Goal: Obtain resource: Download file/media

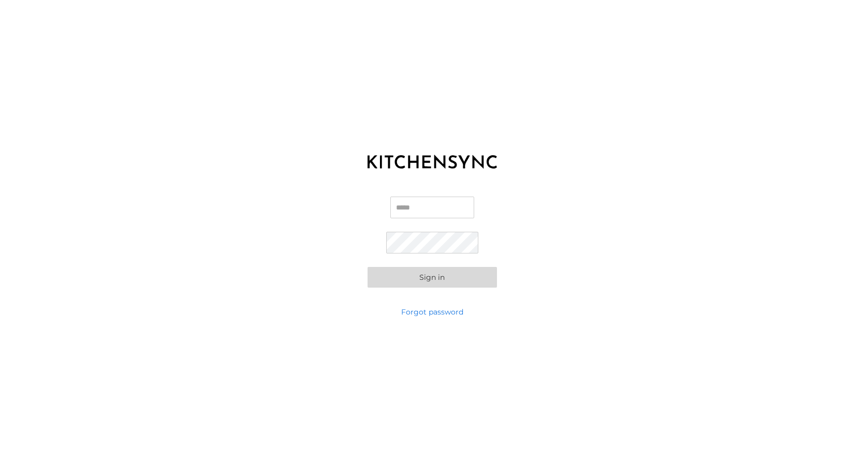
click at [412, 211] on input "Email" at bounding box center [432, 208] width 84 height 22
type input "**********"
click at [515, 260] on div "**********" at bounding box center [432, 242] width 864 height 129
click at [449, 279] on button "Sign in" at bounding box center [431, 277] width 129 height 21
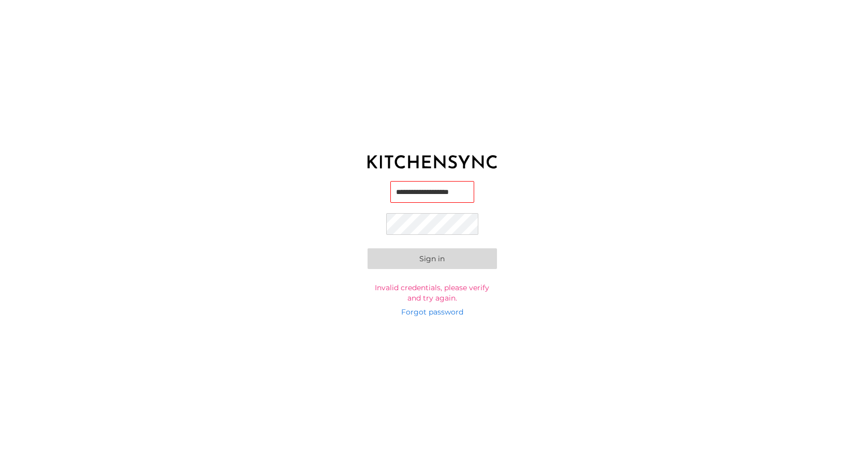
click at [294, 201] on div "**********" at bounding box center [432, 242] width 864 height 129
click at [412, 262] on button "Sign in" at bounding box center [431, 258] width 129 height 21
click at [329, 334] on div "**********" at bounding box center [432, 231] width 864 height 463
click at [432, 257] on button "Sign in" at bounding box center [431, 258] width 129 height 21
click at [436, 313] on link "Forgot password" at bounding box center [432, 312] width 62 height 10
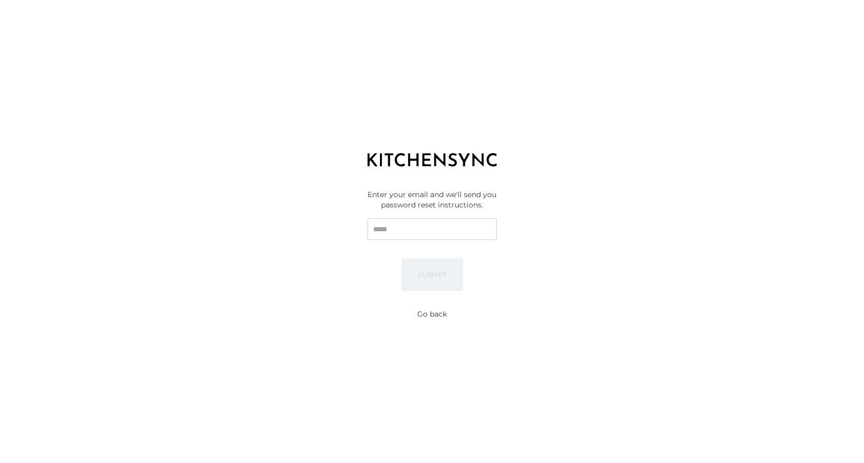
click at [396, 230] on input "Email" at bounding box center [431, 229] width 129 height 22
type input "**********"
click at [265, 298] on div "**********" at bounding box center [432, 239] width 864 height 129
click at [420, 274] on button "Submit" at bounding box center [432, 275] width 61 height 32
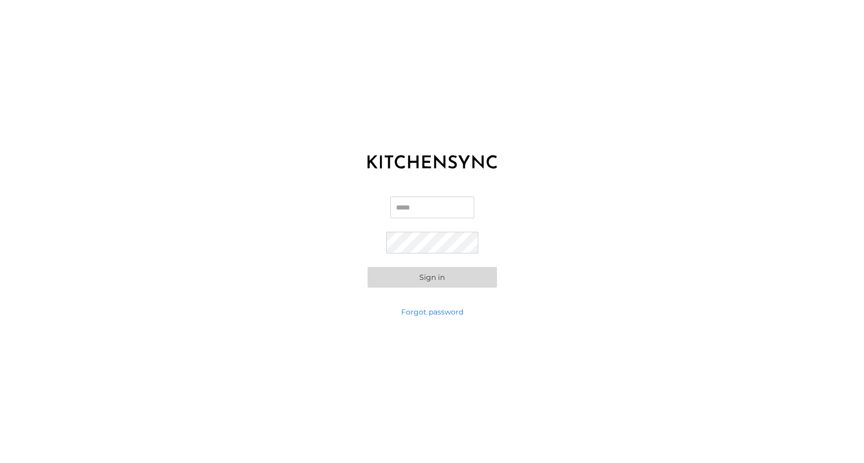
type input "**********"
click at [318, 252] on div "**********" at bounding box center [432, 242] width 864 height 129
click at [430, 276] on button "Sign in" at bounding box center [431, 277] width 129 height 21
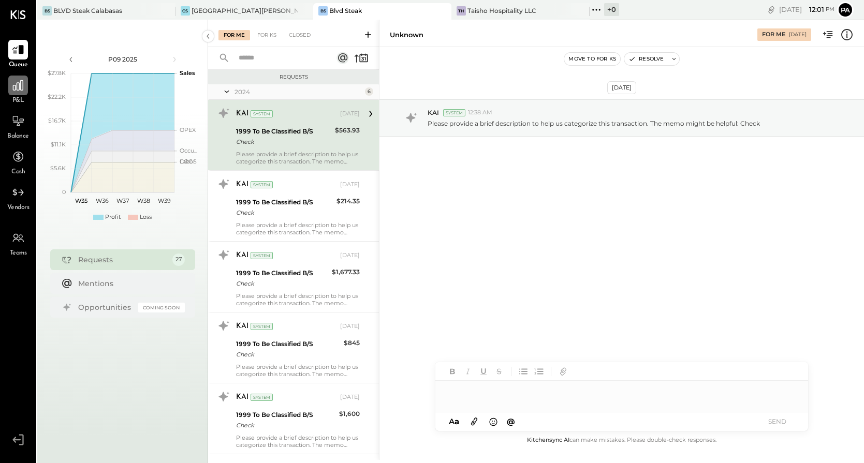
click at [19, 88] on icon at bounding box center [18, 85] width 10 height 10
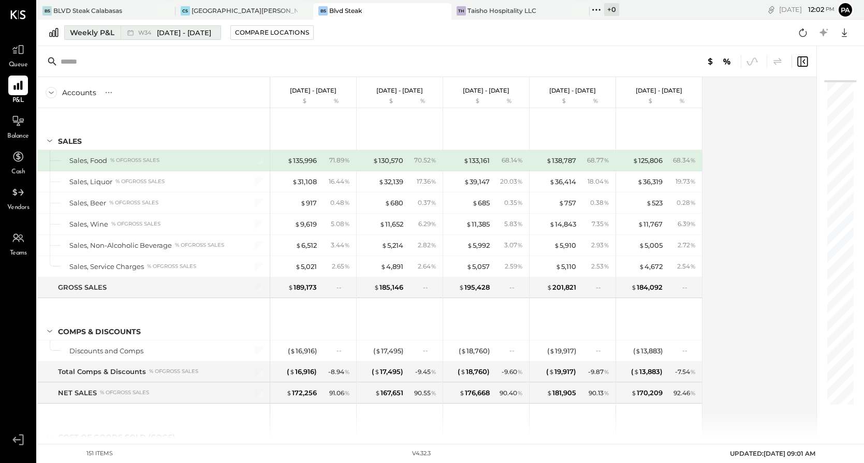
click at [97, 34] on div "Weekly P&L" at bounding box center [92, 32] width 45 height 10
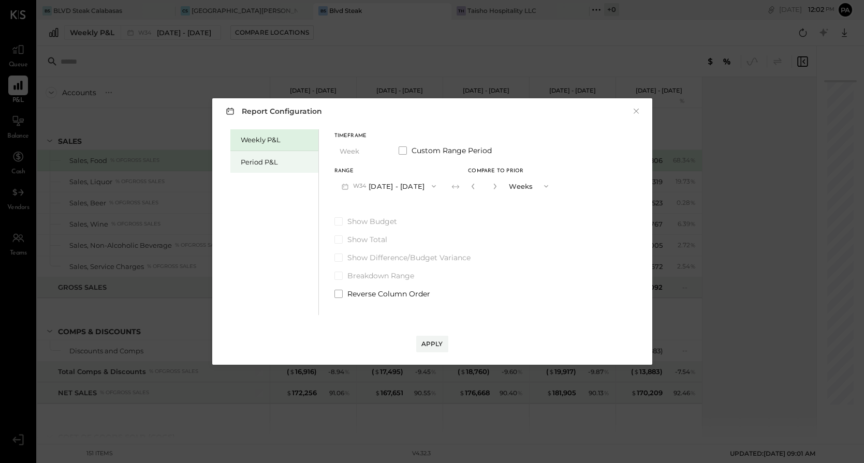
click at [267, 159] on div "Period P&L" at bounding box center [277, 162] width 72 height 10
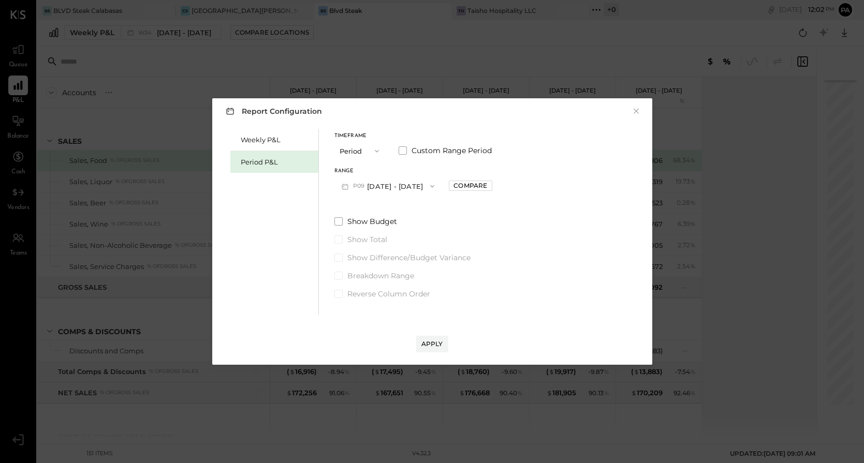
click at [436, 183] on icon "button" at bounding box center [432, 186] width 8 height 8
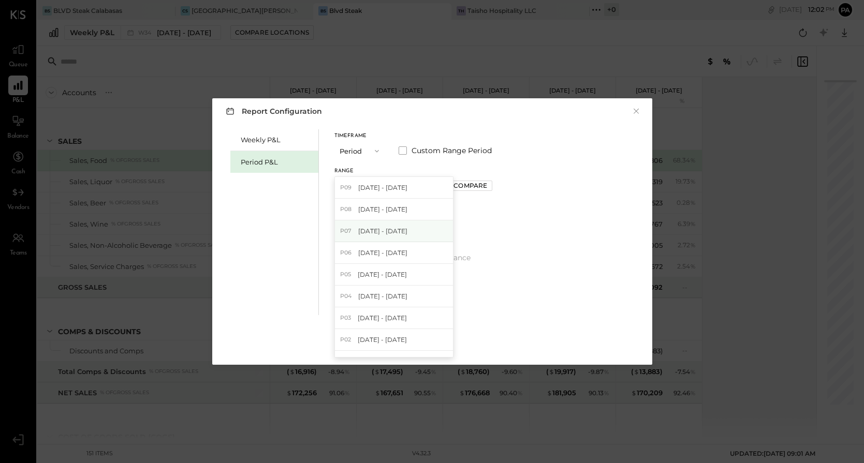
click at [400, 230] on span "[DATE] - [DATE]" at bounding box center [382, 231] width 49 height 9
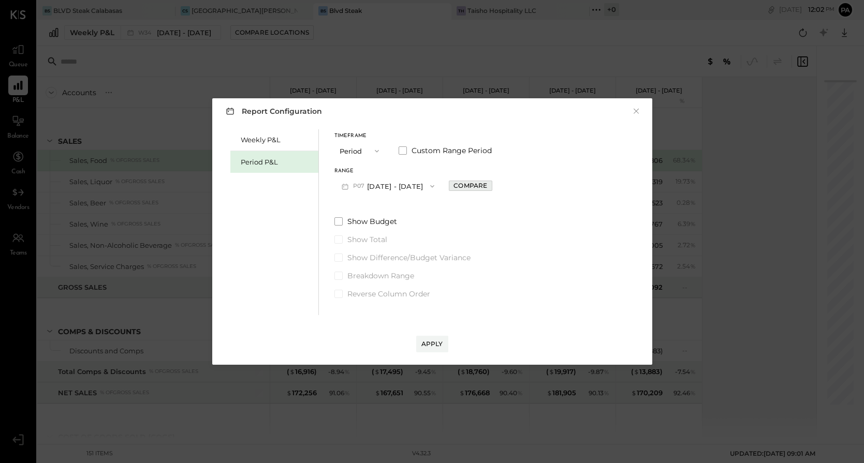
click at [487, 186] on div "Compare" at bounding box center [470, 185] width 34 height 9
click at [496, 184] on icon "button" at bounding box center [493, 186] width 6 height 6
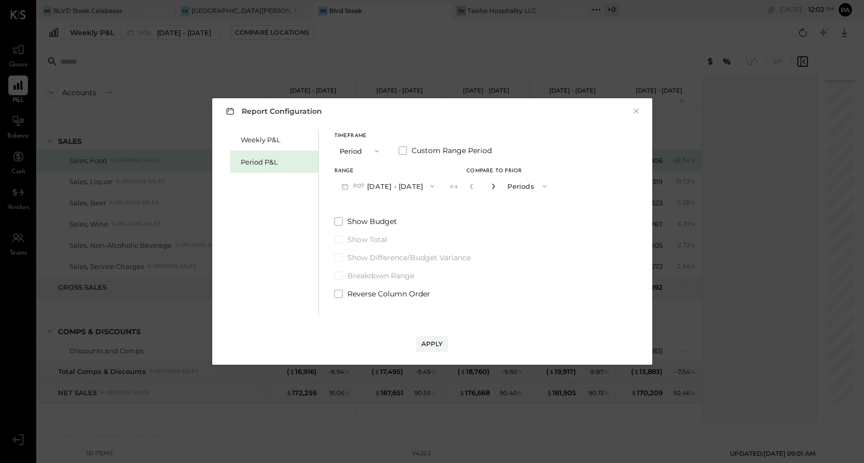
click at [496, 184] on icon "button" at bounding box center [493, 186] width 6 height 6
click at [472, 185] on icon "button" at bounding box center [471, 187] width 3 height 6
type input "*"
click at [531, 232] on div "Show Budget Show Total Show Difference/Budget Variance Breakdown Range Reverse …" at bounding box center [444, 257] width 220 height 83
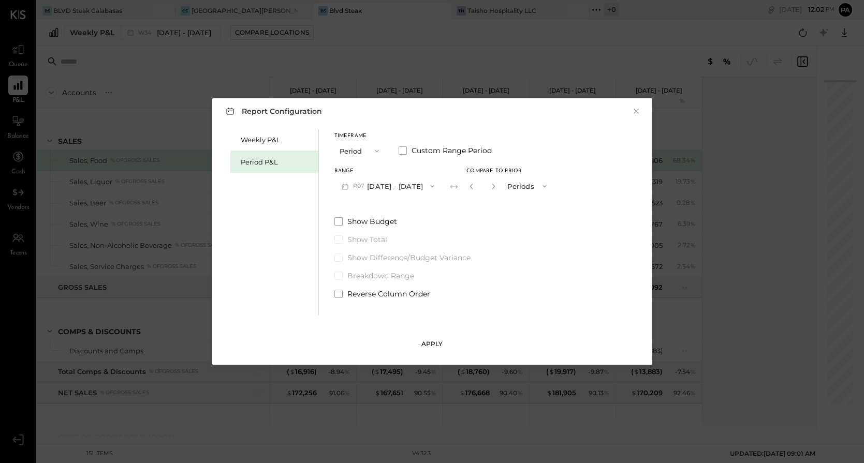
click at [437, 345] on div "Apply" at bounding box center [432, 343] width 22 height 9
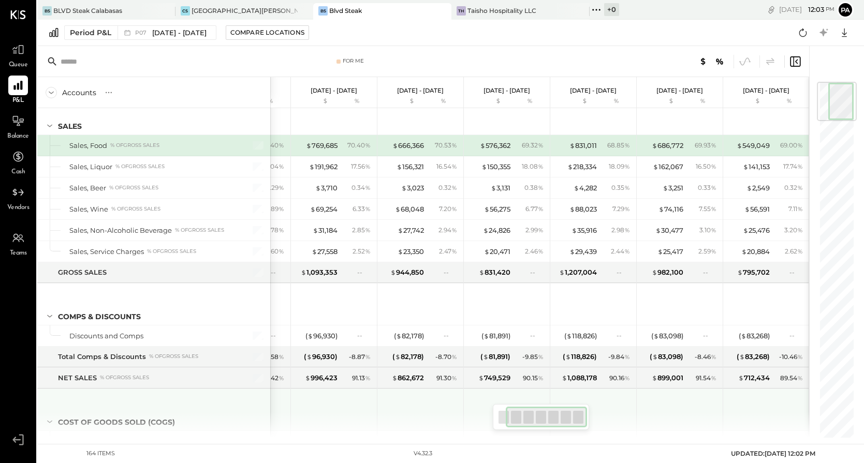
scroll to position [0, 58]
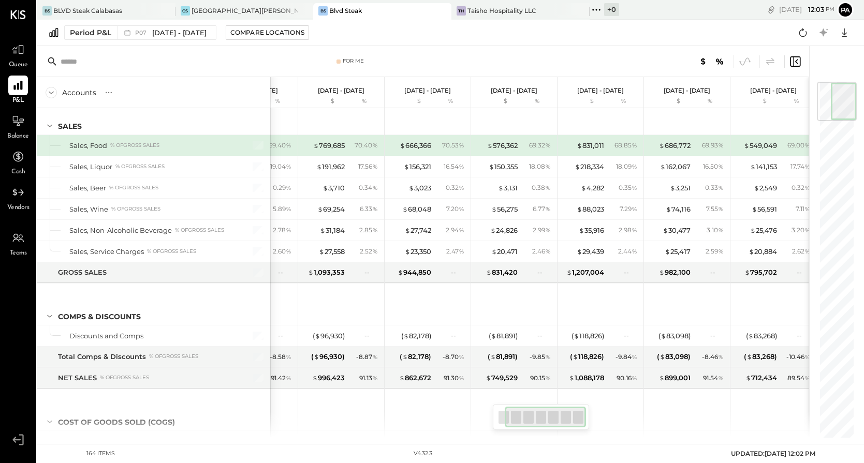
drag, startPoint x: 536, startPoint y: 419, endPoint x: 541, endPoint y: 429, distance: 11.4
click at [541, 429] on div at bounding box center [541, 417] width 96 height 26
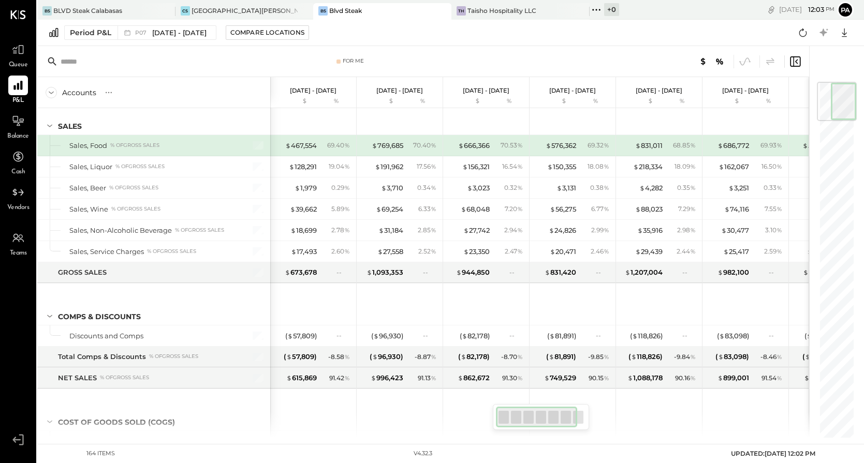
drag, startPoint x: 547, startPoint y: 420, endPoint x: 507, endPoint y: 411, distance: 40.4
click at [507, 411] on div at bounding box center [536, 417] width 81 height 21
drag, startPoint x: 520, startPoint y: 415, endPoint x: 503, endPoint y: 419, distance: 18.1
click at [503, 419] on div at bounding box center [536, 417] width 81 height 21
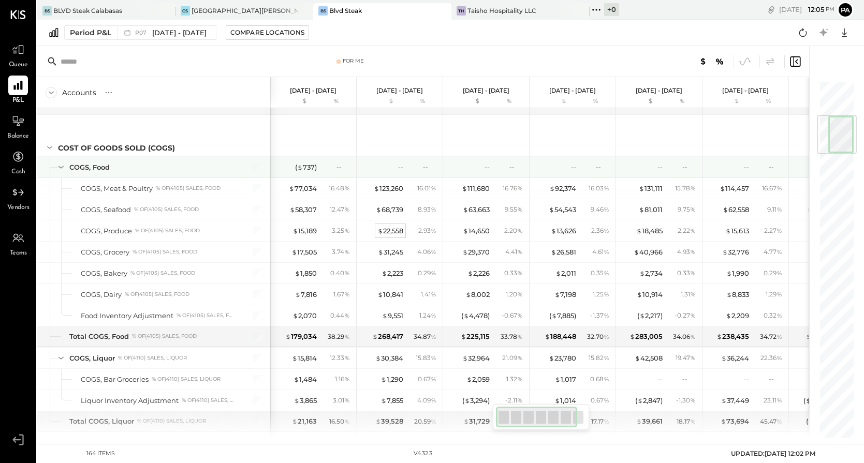
scroll to position [288, 0]
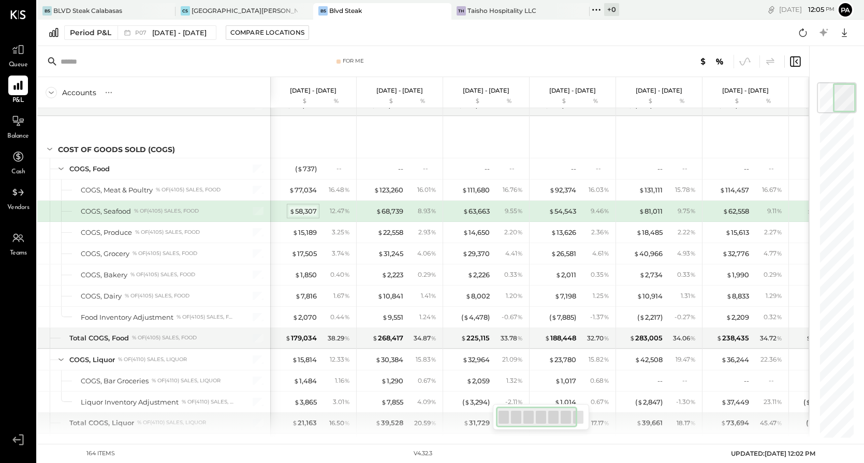
click at [305, 212] on div "$ 58,307" at bounding box center [302, 211] width 27 height 10
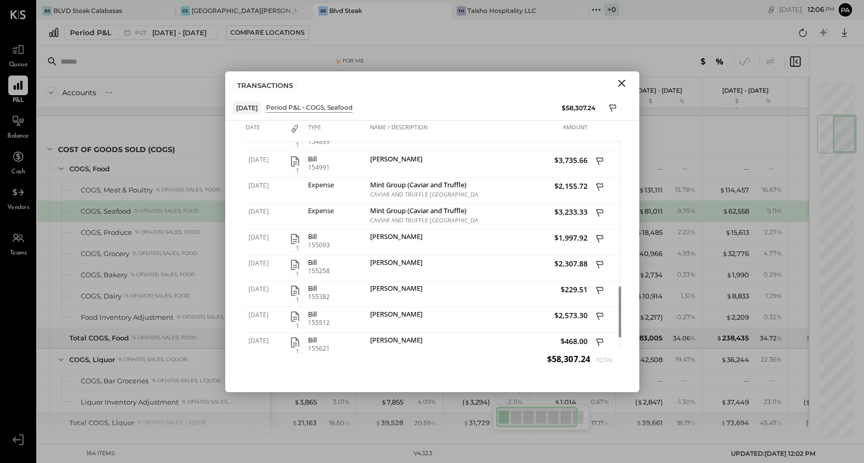
click at [621, 80] on icon "Close" at bounding box center [621, 83] width 12 height 12
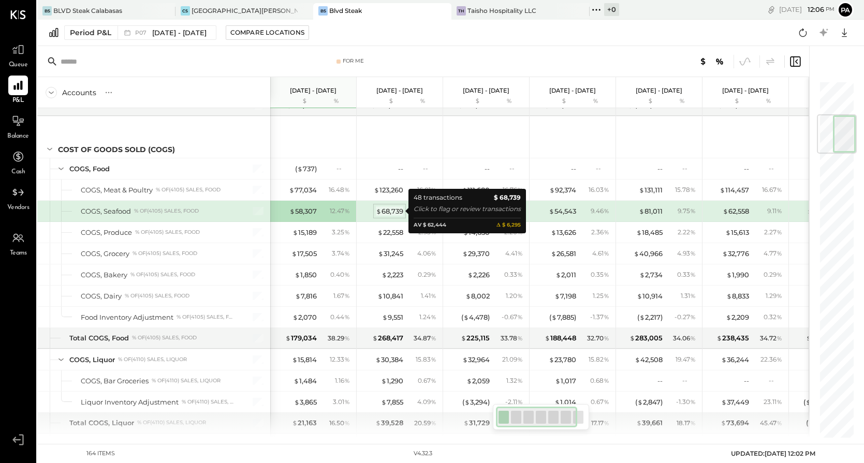
click at [395, 210] on div "$ 68,739" at bounding box center [389, 211] width 27 height 10
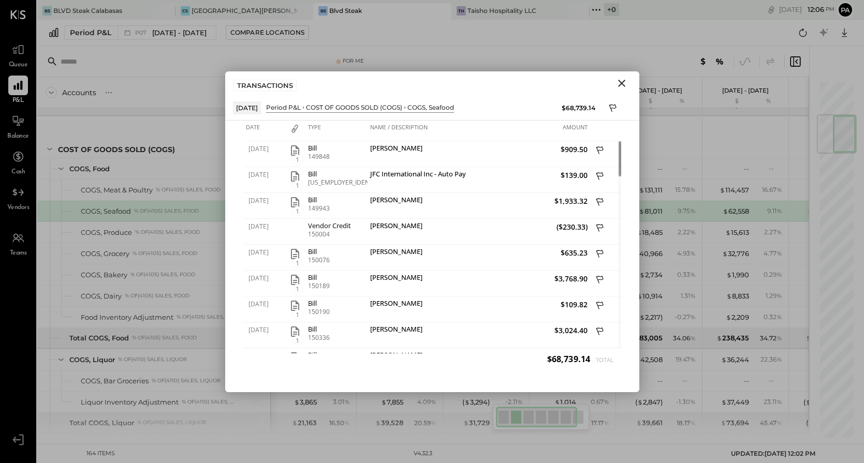
click at [621, 84] on icon "Close" at bounding box center [621, 83] width 12 height 12
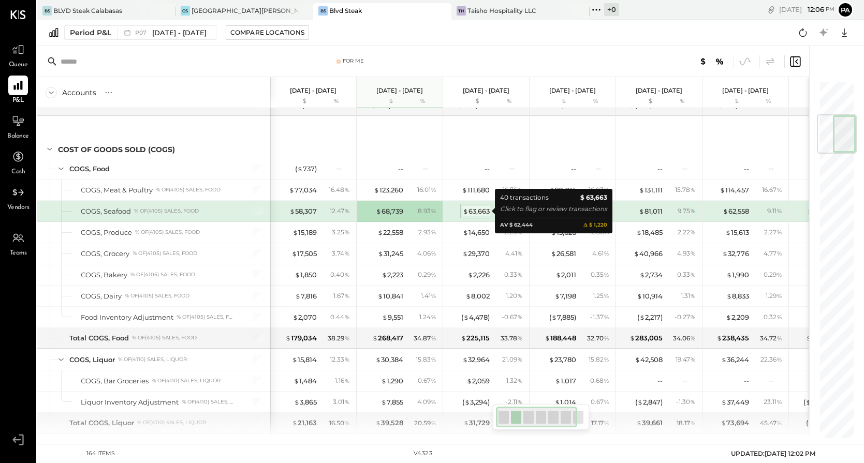
click at [481, 211] on div "$ 63,663" at bounding box center [476, 211] width 27 height 10
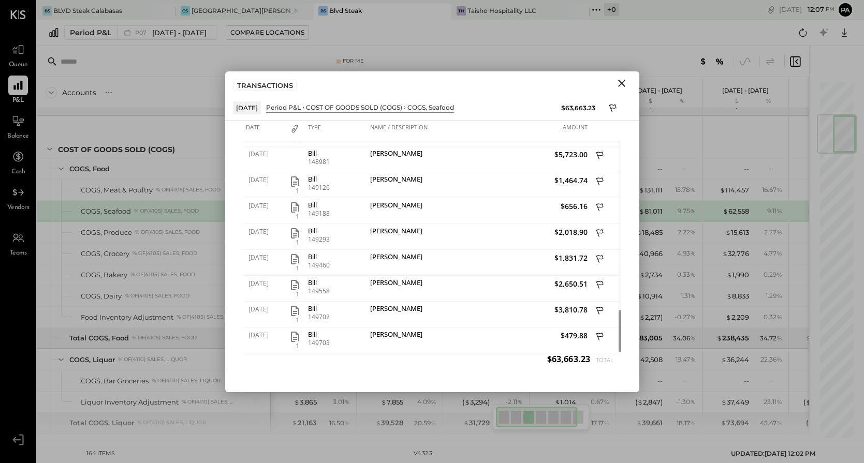
click at [623, 80] on icon "Close" at bounding box center [621, 83] width 12 height 12
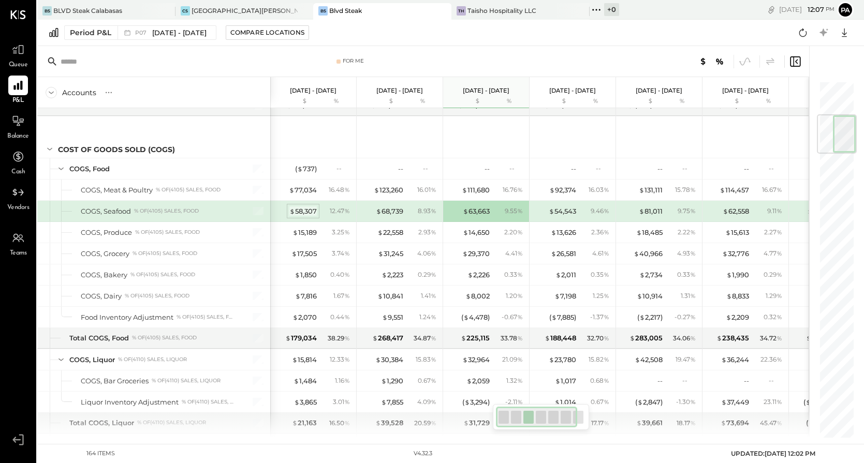
click at [301, 210] on div "$ 58,307" at bounding box center [302, 211] width 27 height 10
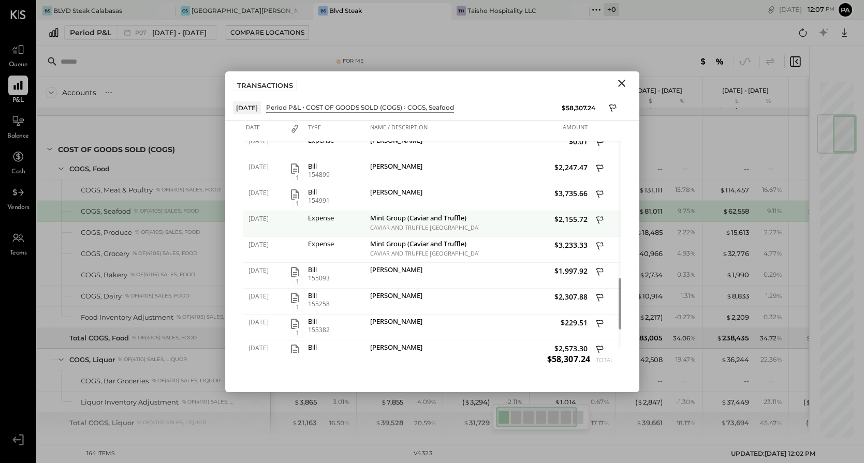
click at [426, 222] on div "Mint Group (Caviar and Truffle)" at bounding box center [423, 219] width 106 height 10
click at [322, 220] on div "Expense" at bounding box center [336, 217] width 57 height 7
click at [272, 219] on span "[DATE]" at bounding box center [265, 218] width 34 height 9
click at [396, 219] on div "Mint Group (Caviar and Truffle)" at bounding box center [423, 219] width 106 height 10
click at [415, 227] on div "CAVIAR AND TRUFFLE [GEOGRAPHIC_DATA] [GEOGRAPHIC_DATA] XXXX1018" at bounding box center [423, 227] width 106 height 7
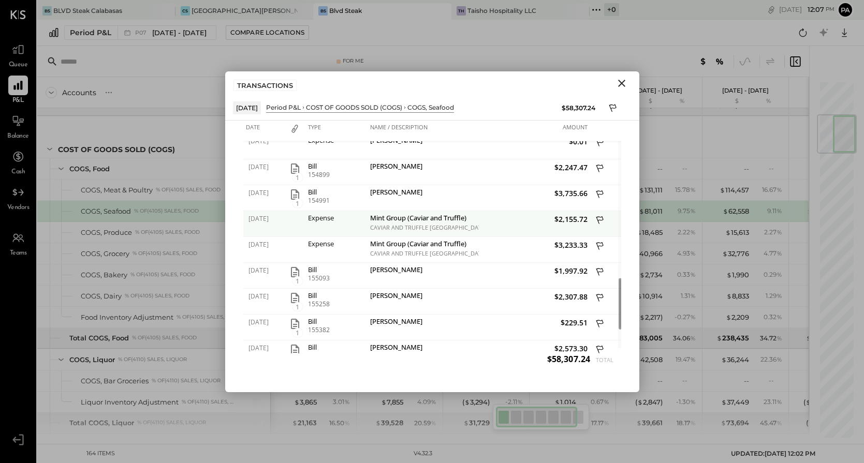
click at [577, 220] on span "$2,155.72" at bounding box center [534, 219] width 106 height 10
click at [600, 218] on icon at bounding box center [600, 221] width 9 height 13
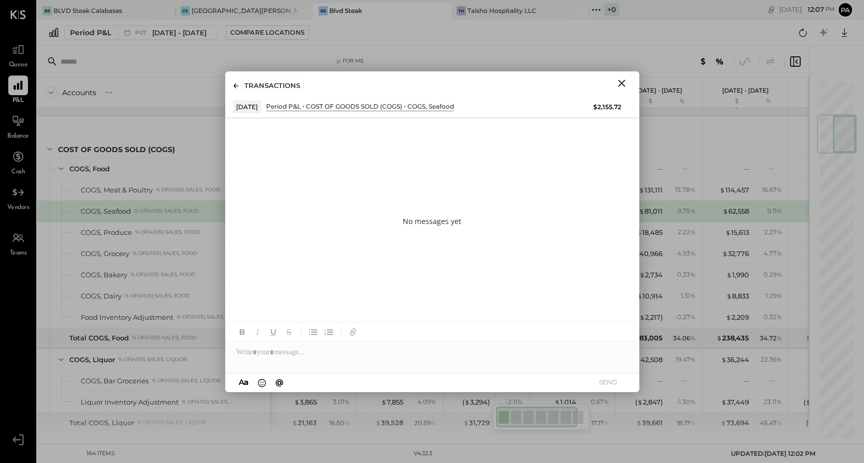
click at [234, 84] on icon at bounding box center [235, 85] width 5 height 5
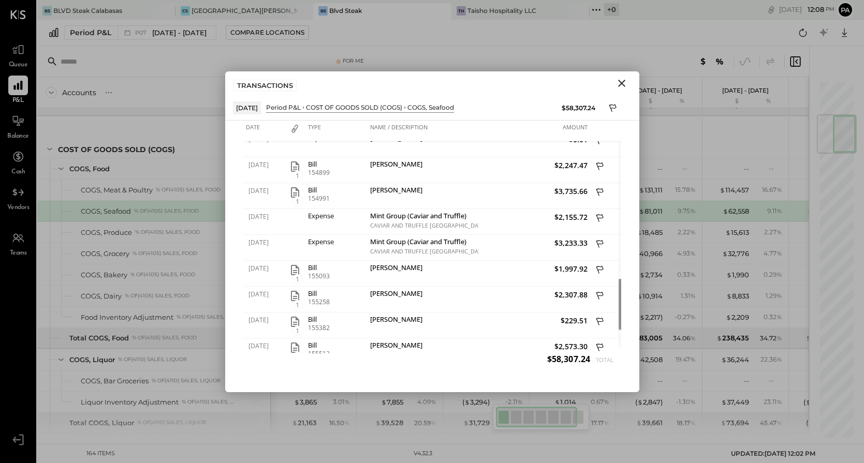
click at [622, 81] on icon "Close" at bounding box center [621, 83] width 12 height 12
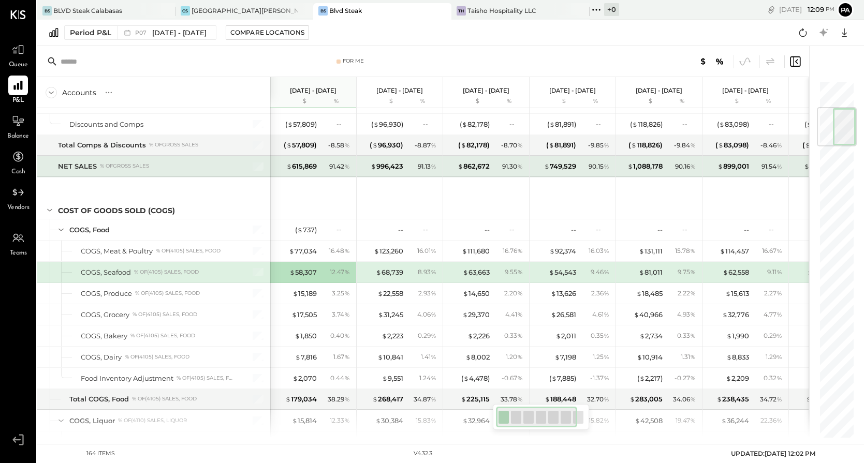
scroll to position [231, 0]
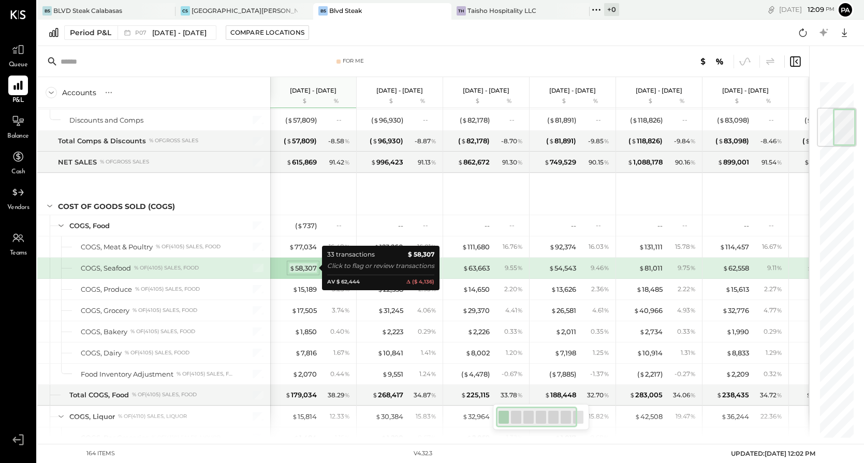
click at [310, 269] on div "$ 58,307" at bounding box center [302, 268] width 27 height 10
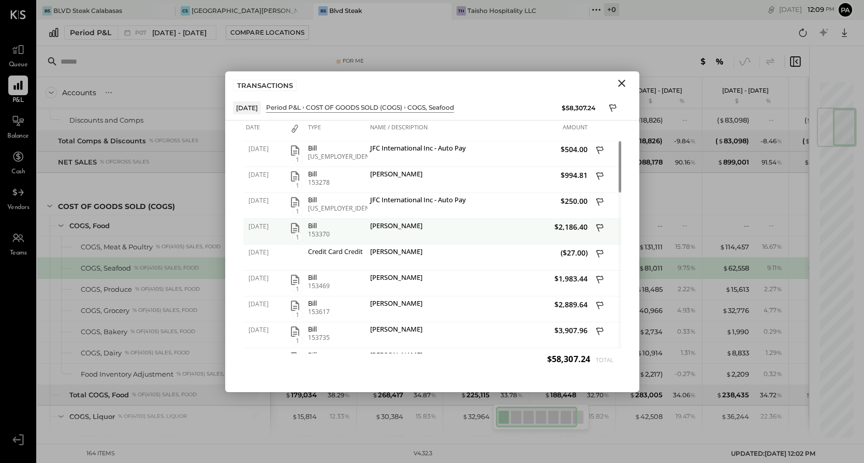
click at [296, 231] on icon "button" at bounding box center [295, 228] width 12 height 12
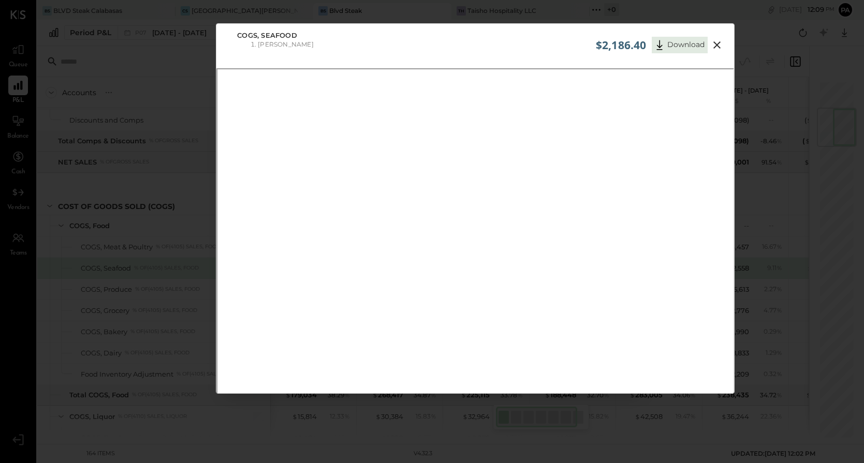
click at [717, 39] on icon at bounding box center [717, 45] width 12 height 12
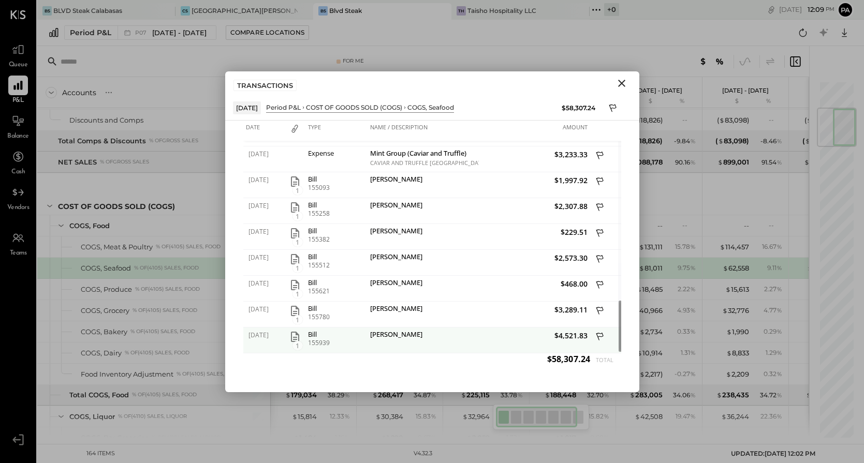
click at [292, 336] on icon "button" at bounding box center [295, 337] width 12 height 12
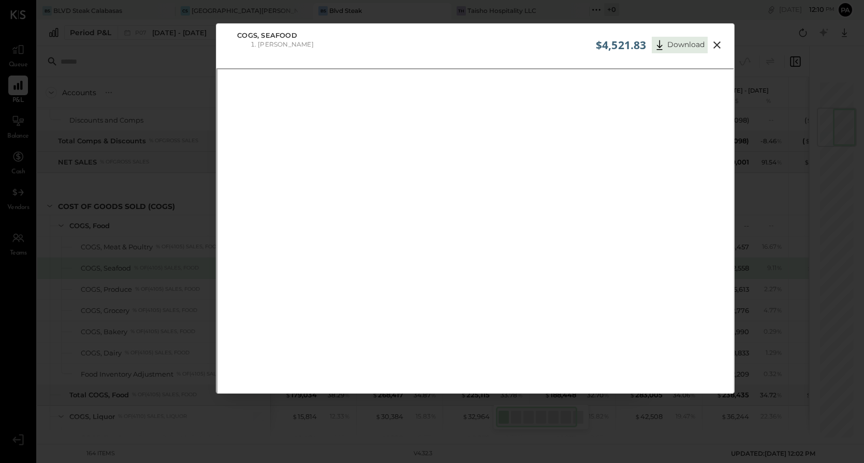
click at [715, 43] on icon at bounding box center [717, 45] width 12 height 12
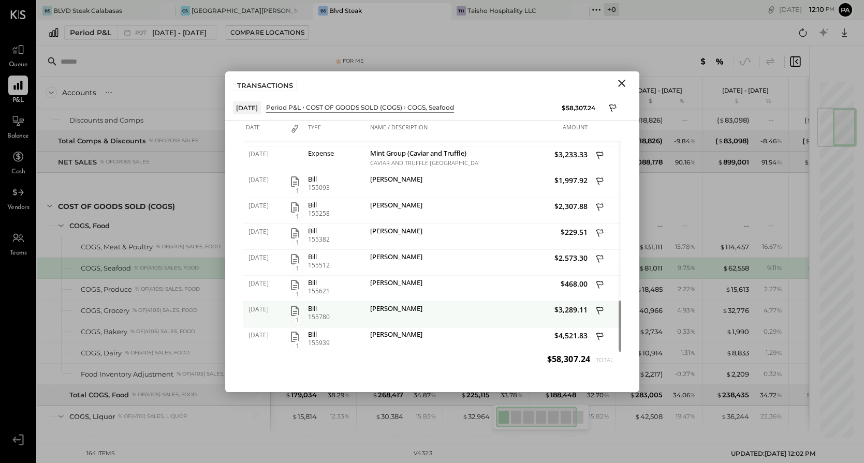
click at [293, 311] on icon "button" at bounding box center [295, 311] width 8 height 10
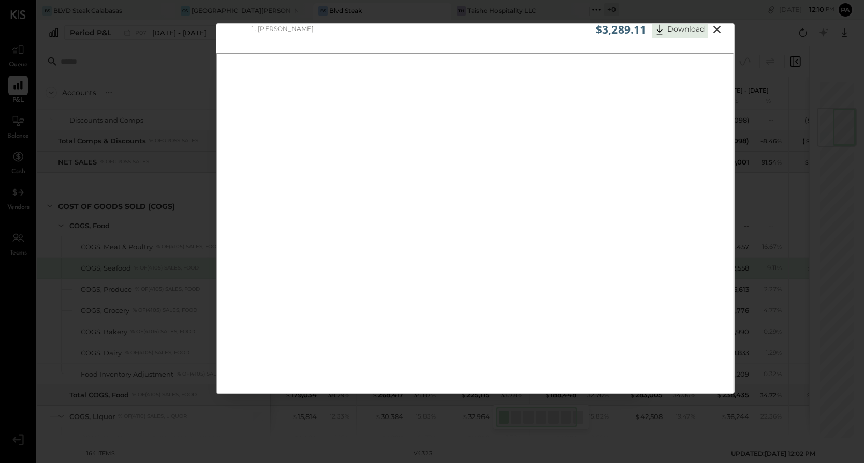
scroll to position [28, 0]
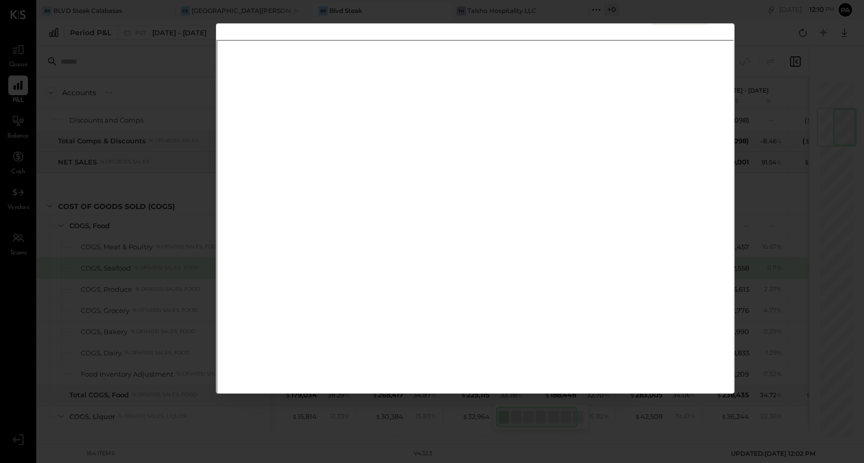
click at [171, 93] on div "$3,289.11 Download COGS, Seafood Kai Gourmet" at bounding box center [432, 231] width 864 height 463
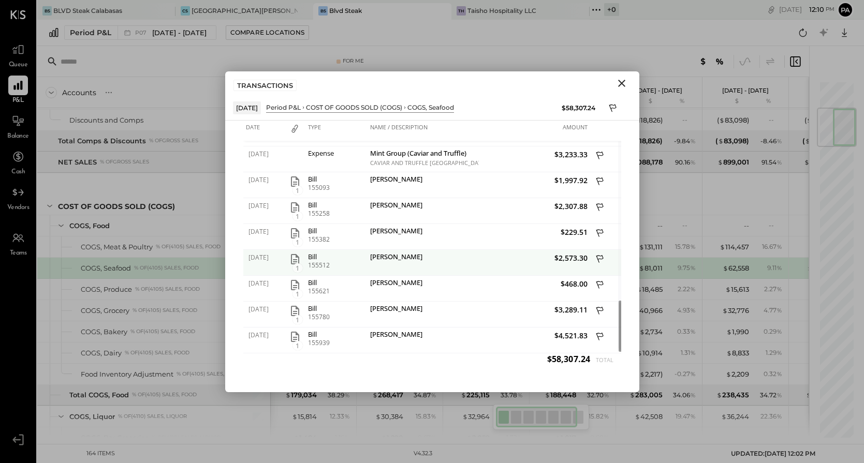
click at [294, 257] on icon "button" at bounding box center [295, 259] width 12 height 12
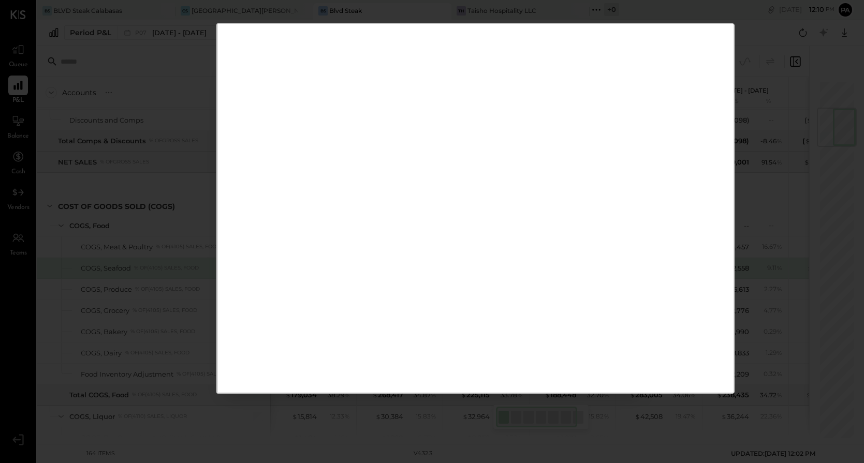
scroll to position [48, 0]
click at [164, 126] on div "$2,573.30 Download COGS, Seafood Kai Gourmet" at bounding box center [432, 231] width 864 height 463
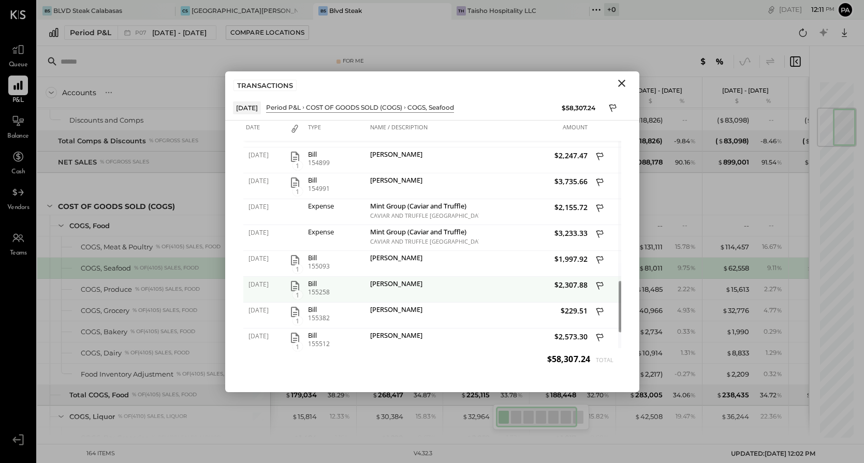
click at [294, 288] on icon "button" at bounding box center [295, 286] width 8 height 10
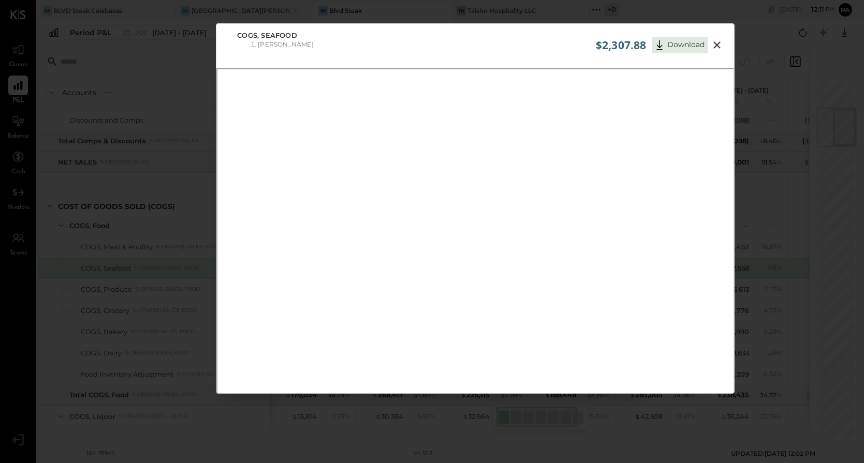
scroll to position [53, 0]
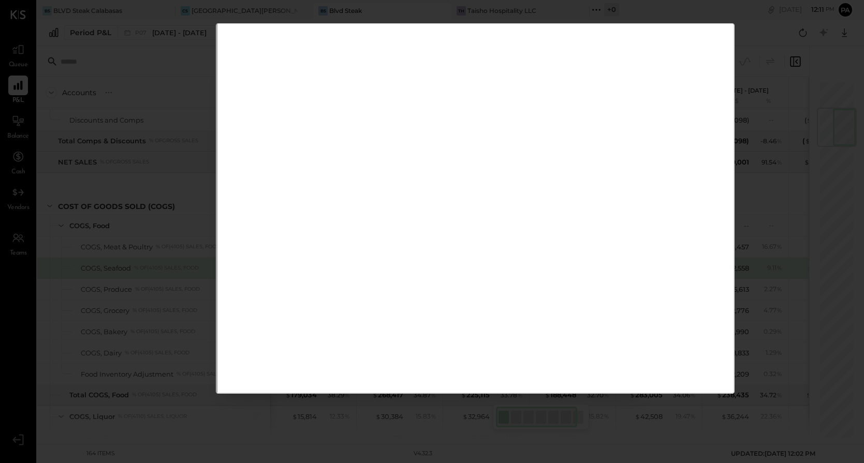
click at [178, 109] on div "$2,307.88 Download COGS, Seafood Kai Gourmet" at bounding box center [432, 231] width 864 height 463
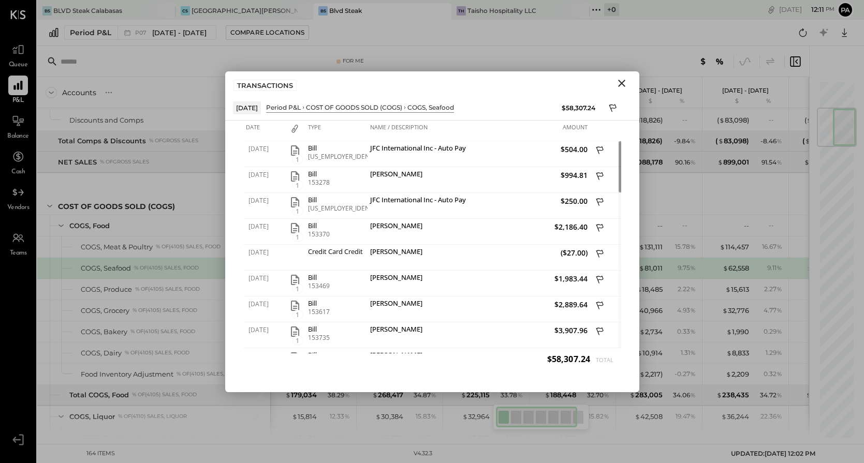
click at [622, 82] on icon "Close" at bounding box center [621, 83] width 7 height 7
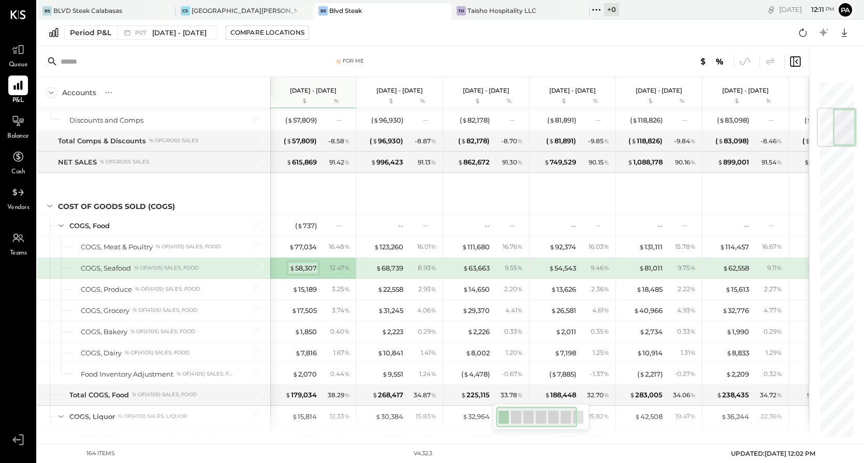
click at [303, 263] on div "$ 58,307" at bounding box center [302, 268] width 27 height 10
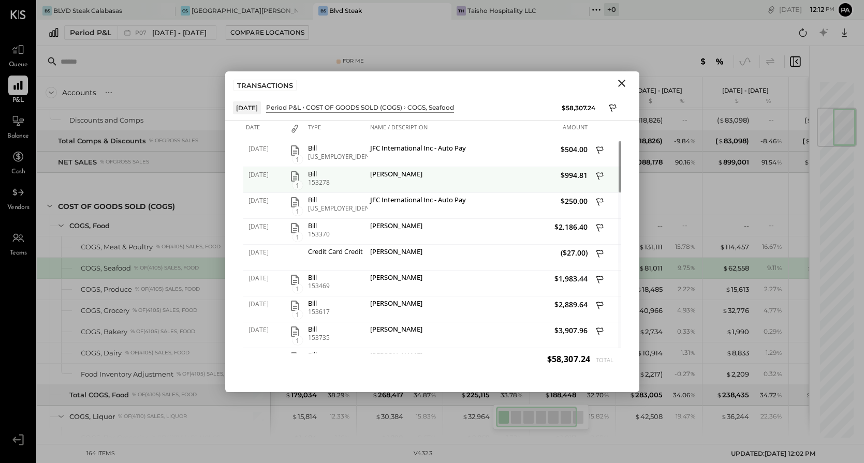
click at [293, 176] on icon "button" at bounding box center [295, 176] width 8 height 10
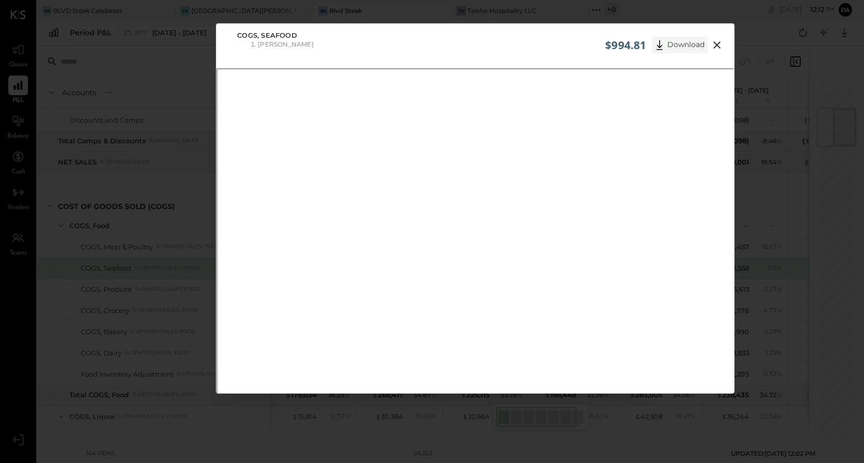
click at [682, 42] on button "Download" at bounding box center [680, 45] width 56 height 17
click at [717, 45] on icon at bounding box center [717, 45] width 12 height 12
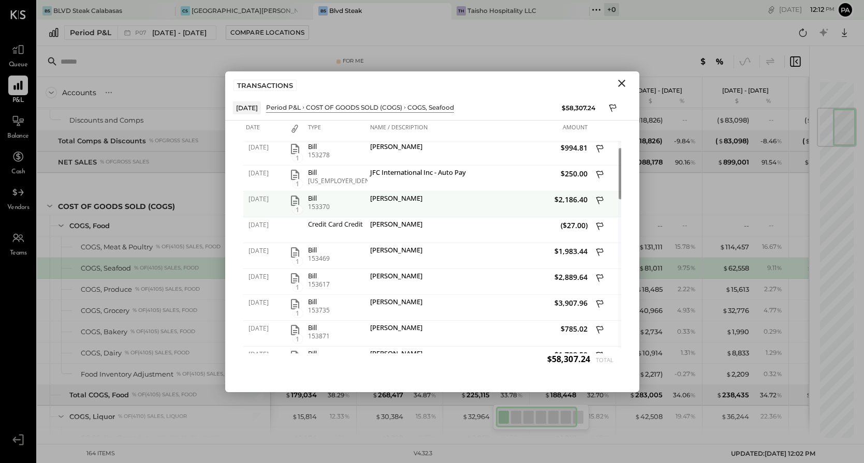
click at [294, 201] on icon "button" at bounding box center [295, 201] width 8 height 10
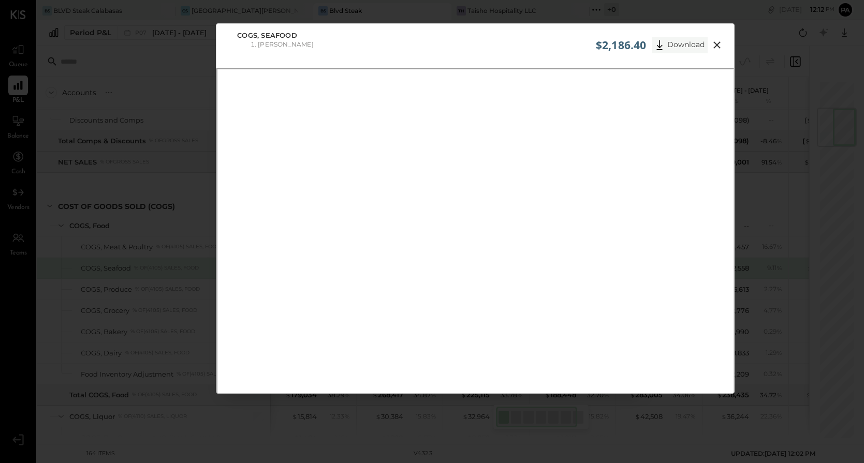
click at [685, 45] on button "Download" at bounding box center [680, 45] width 56 height 17
click at [716, 45] on icon at bounding box center [716, 44] width 7 height 7
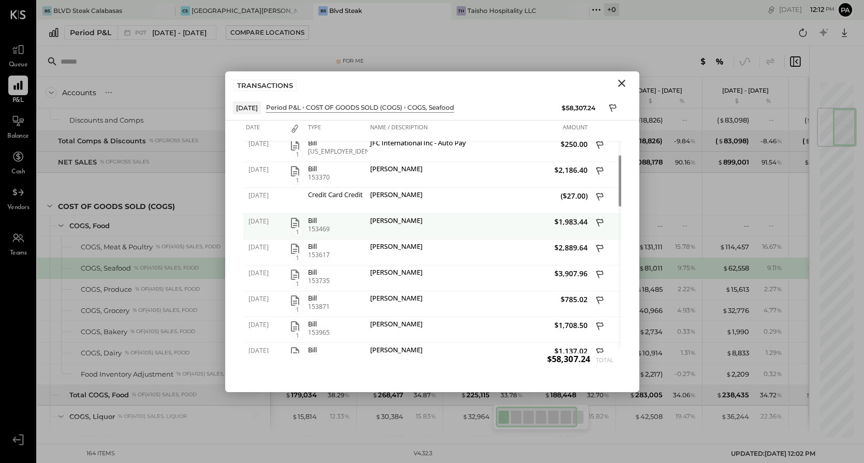
click at [292, 224] on icon "button" at bounding box center [295, 223] width 12 height 12
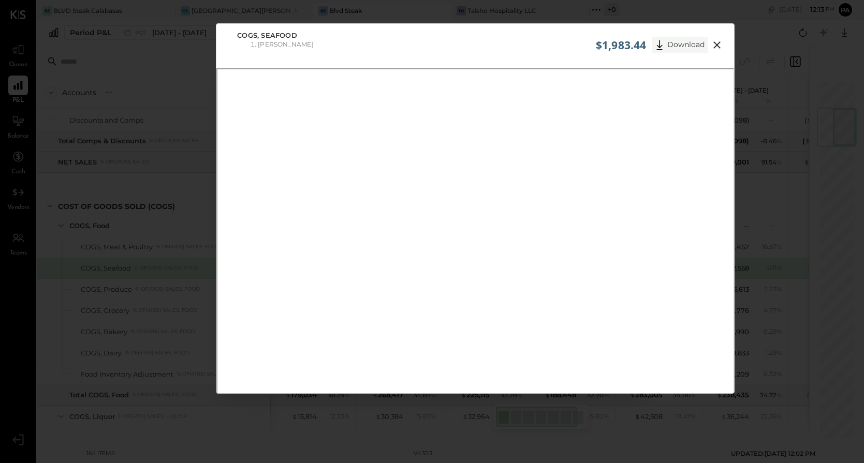
click at [683, 46] on button "Download" at bounding box center [680, 45] width 56 height 17
click at [531, 43] on div "COGS, Seafood Kai Gourmet" at bounding box center [474, 42] width 517 height 36
click at [720, 42] on icon at bounding box center [717, 45] width 12 height 12
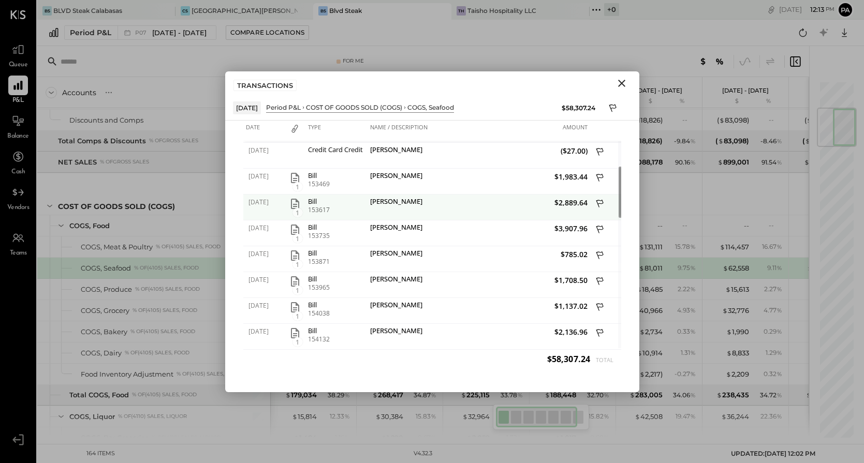
click at [293, 203] on icon "button" at bounding box center [295, 204] width 12 height 12
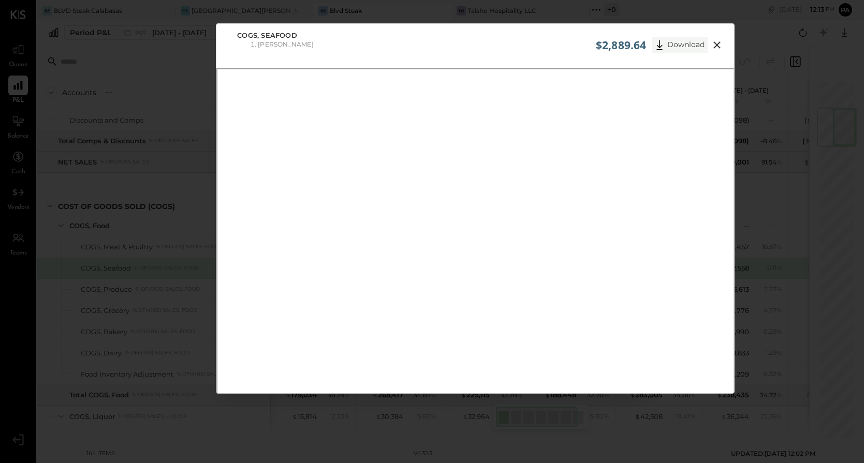
click at [679, 42] on button "Download" at bounding box center [680, 45] width 56 height 17
click at [717, 43] on icon at bounding box center [716, 44] width 7 height 7
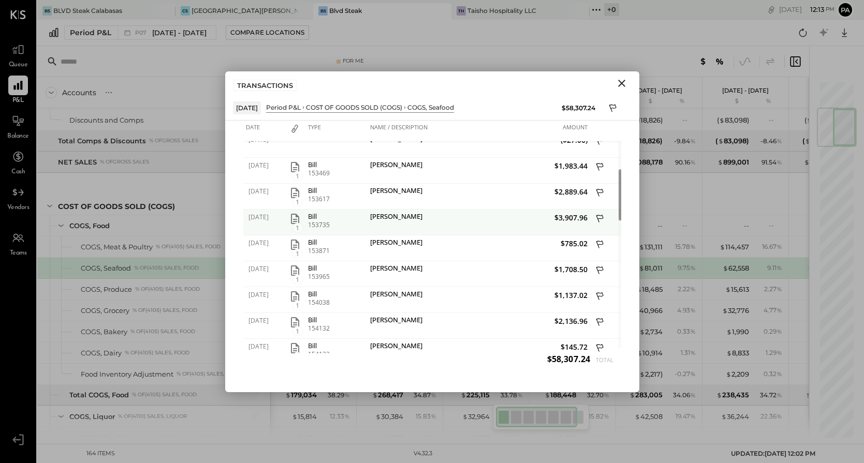
click at [294, 218] on icon "button" at bounding box center [295, 219] width 12 height 12
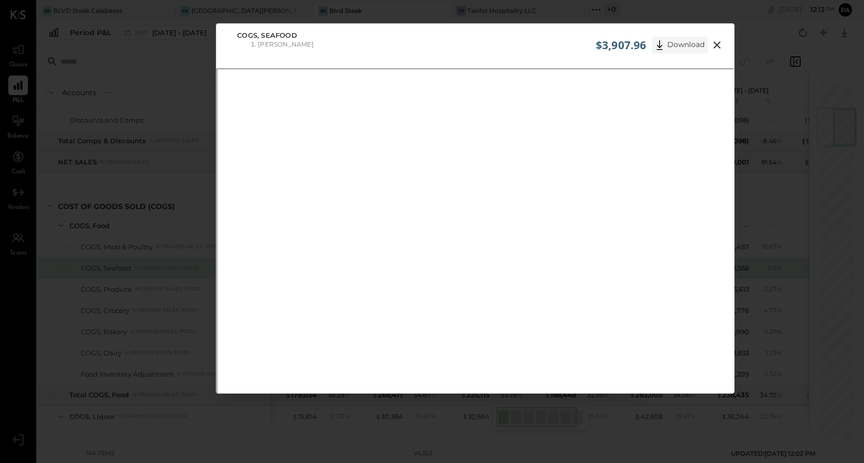
click at [687, 42] on button "Download" at bounding box center [680, 45] width 56 height 17
click at [508, 41] on div "COGS, Seafood Kai Gourmet" at bounding box center [474, 42] width 517 height 36
click at [717, 44] on icon at bounding box center [717, 45] width 12 height 12
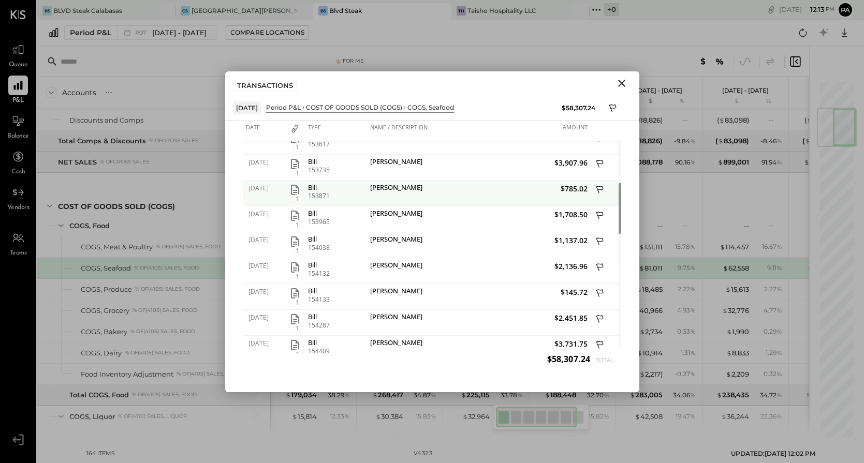
click at [294, 188] on icon "button" at bounding box center [295, 190] width 12 height 12
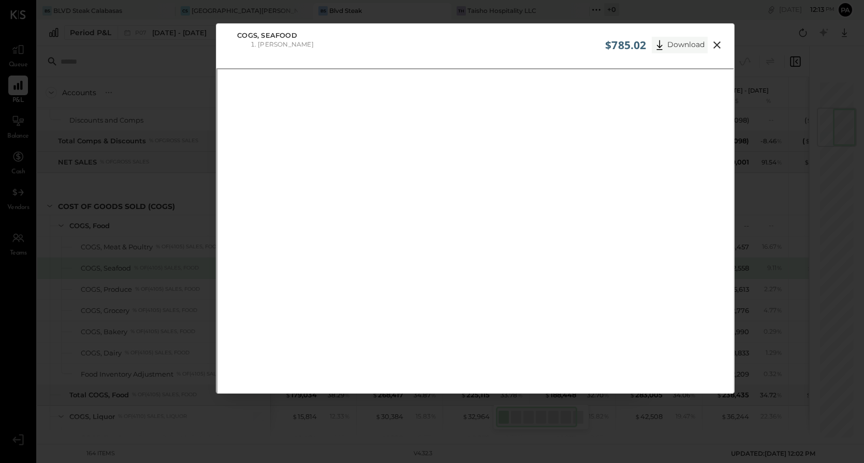
click at [676, 42] on button "Download" at bounding box center [680, 45] width 56 height 17
click at [717, 42] on icon at bounding box center [716, 44] width 7 height 7
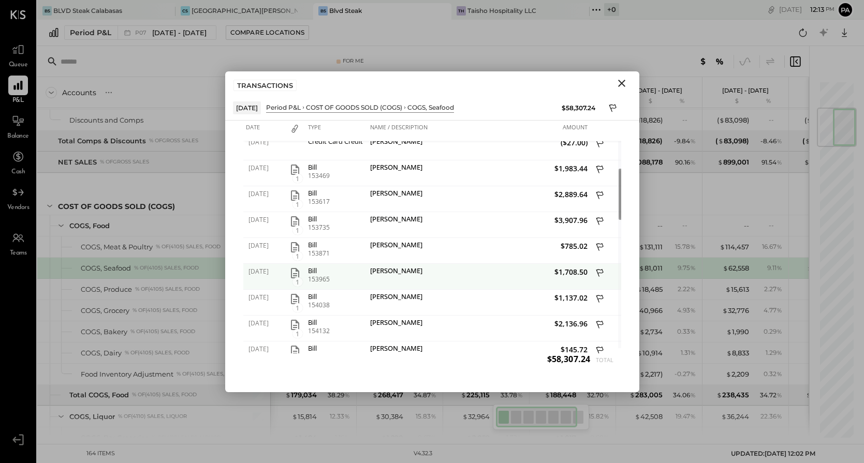
click at [294, 271] on icon "button" at bounding box center [295, 273] width 12 height 12
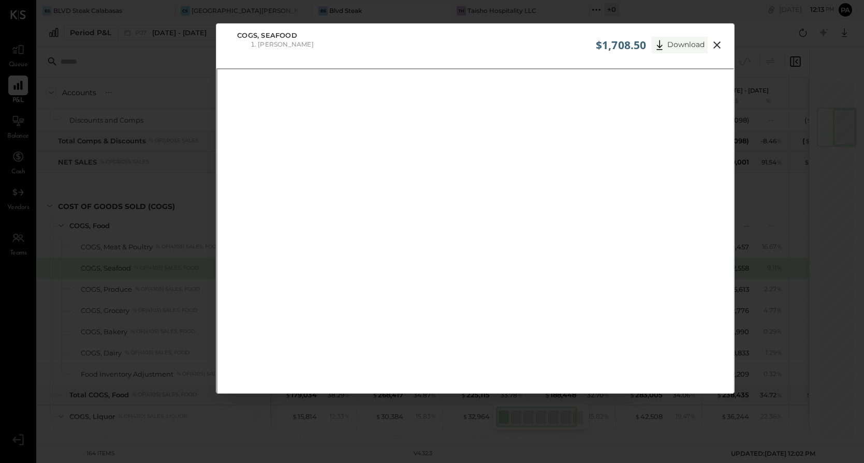
click at [672, 45] on button "Download" at bounding box center [680, 45] width 56 height 17
click at [518, 50] on div "COGS, Seafood Kai Gourmet" at bounding box center [474, 42] width 517 height 36
click at [718, 42] on icon at bounding box center [716, 44] width 7 height 7
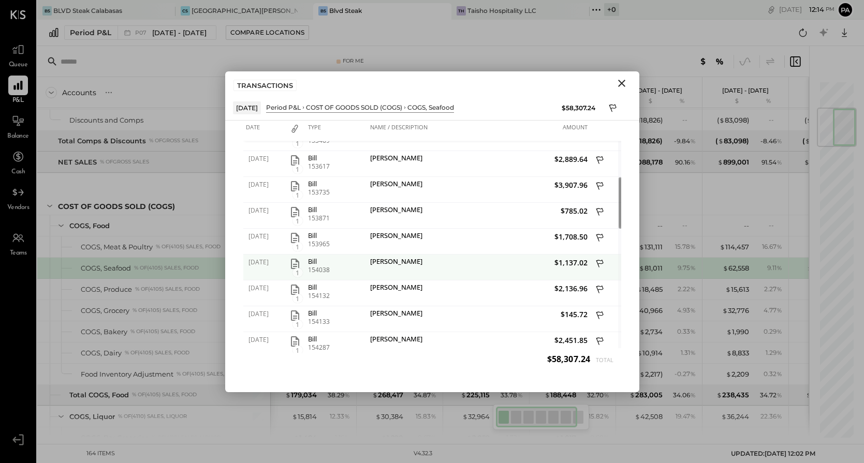
click at [293, 263] on icon "button" at bounding box center [295, 264] width 12 height 12
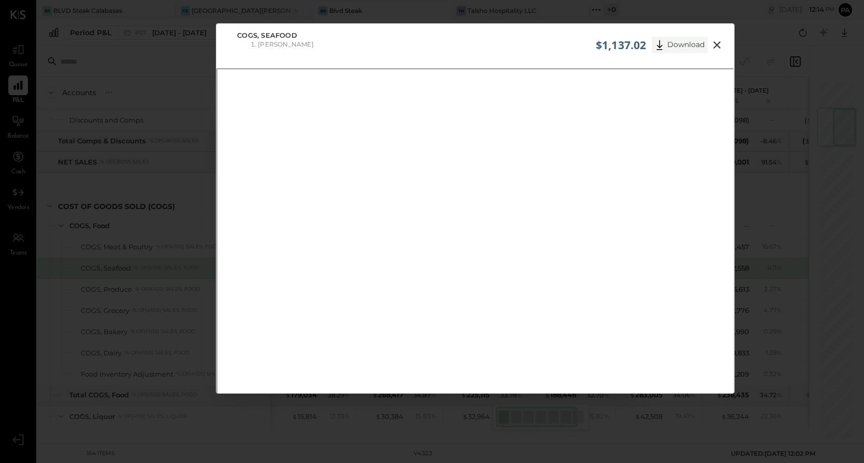
click at [683, 45] on button "Download" at bounding box center [680, 45] width 56 height 17
click at [717, 43] on icon at bounding box center [717, 45] width 12 height 12
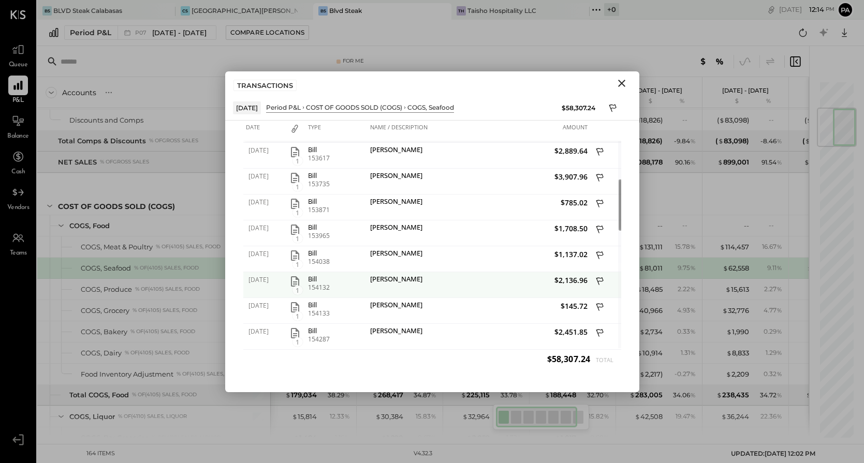
click at [293, 280] on icon "button" at bounding box center [295, 281] width 12 height 12
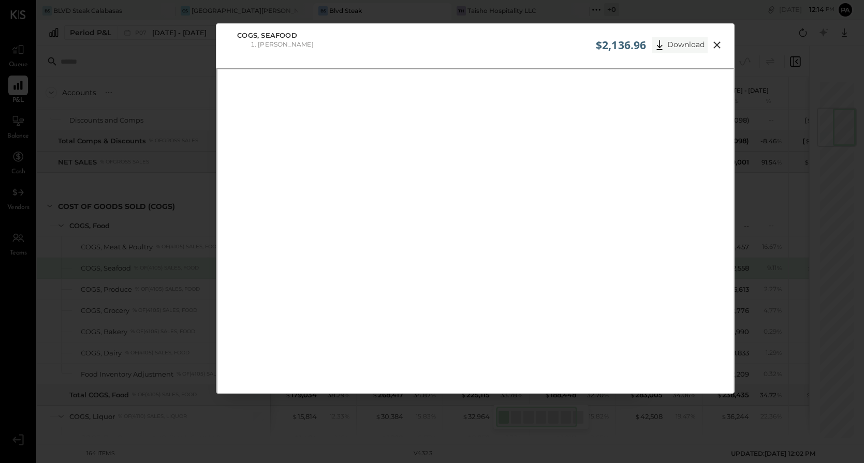
click at [680, 45] on button "Download" at bounding box center [680, 45] width 56 height 17
click at [521, 49] on div "COGS, Seafood Kai Gourmet" at bounding box center [474, 42] width 517 height 36
click at [715, 45] on icon at bounding box center [716, 44] width 7 height 7
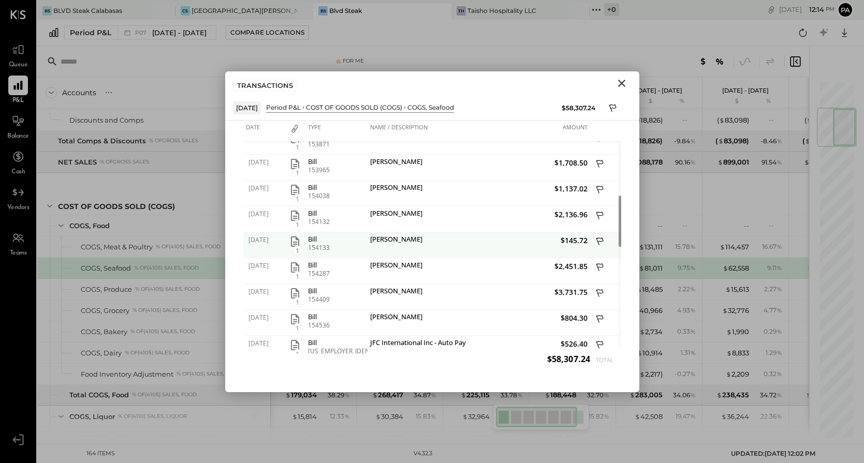
click at [294, 241] on icon "button" at bounding box center [295, 242] width 8 height 10
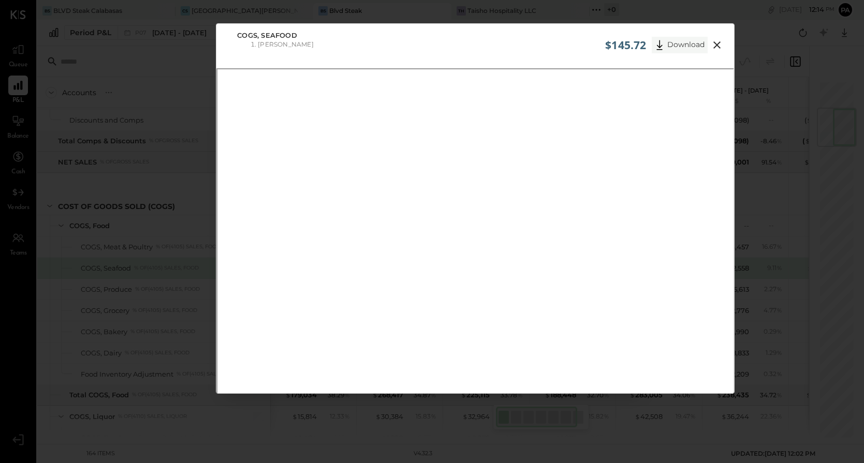
click at [683, 45] on button "Download" at bounding box center [680, 45] width 56 height 17
click at [545, 48] on div "COGS, Seafood Kai Gourmet" at bounding box center [474, 42] width 517 height 36
click at [715, 44] on icon at bounding box center [716, 44] width 7 height 7
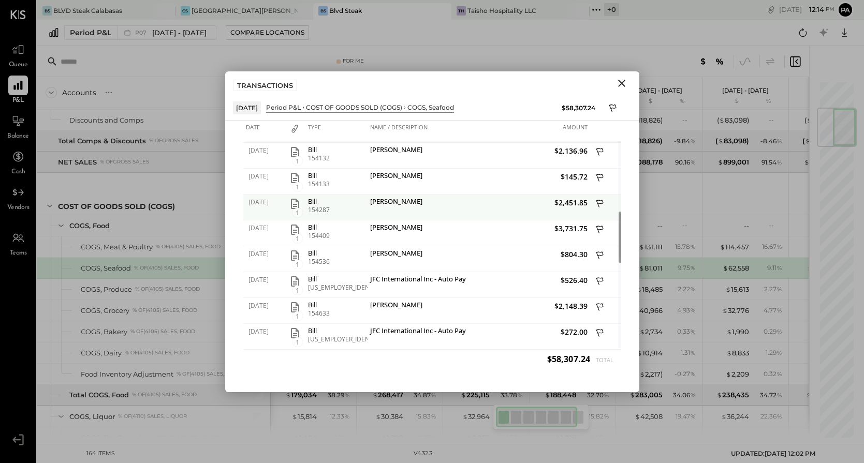
click at [295, 203] on icon "button" at bounding box center [295, 204] width 12 height 12
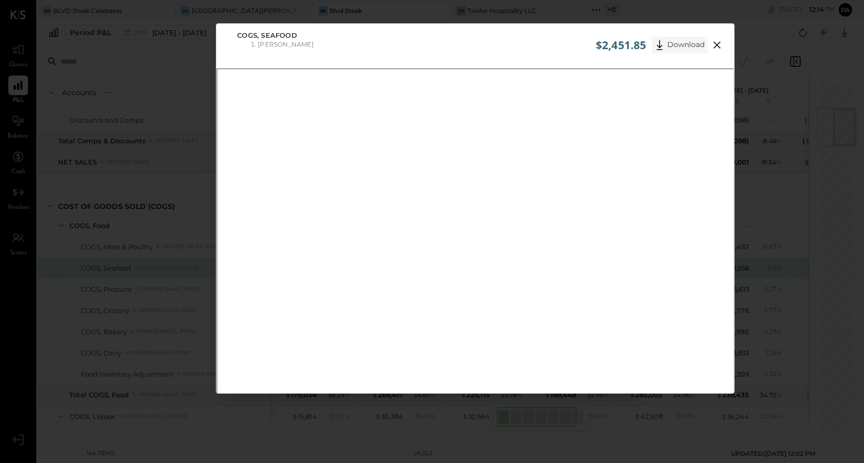
click at [687, 45] on button "Download" at bounding box center [680, 45] width 56 height 17
click at [508, 47] on div "COGS, Seafood Kai Gourmet" at bounding box center [474, 42] width 517 height 36
click at [716, 43] on icon at bounding box center [716, 44] width 7 height 7
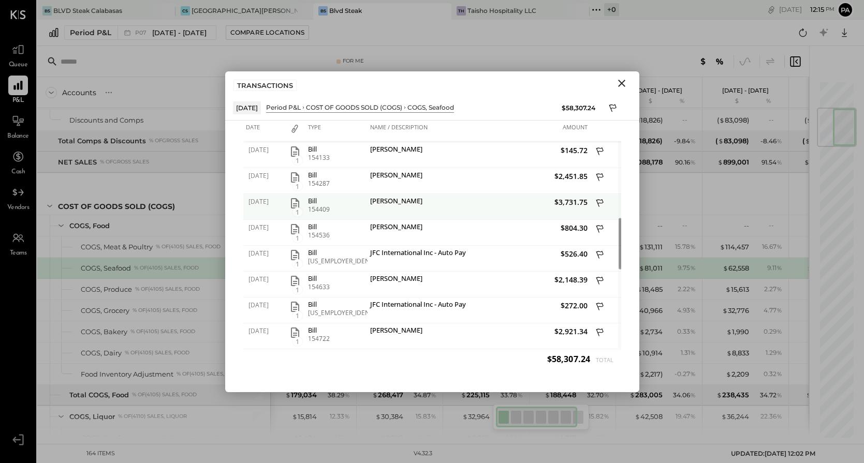
click at [295, 203] on icon "button" at bounding box center [295, 203] width 8 height 10
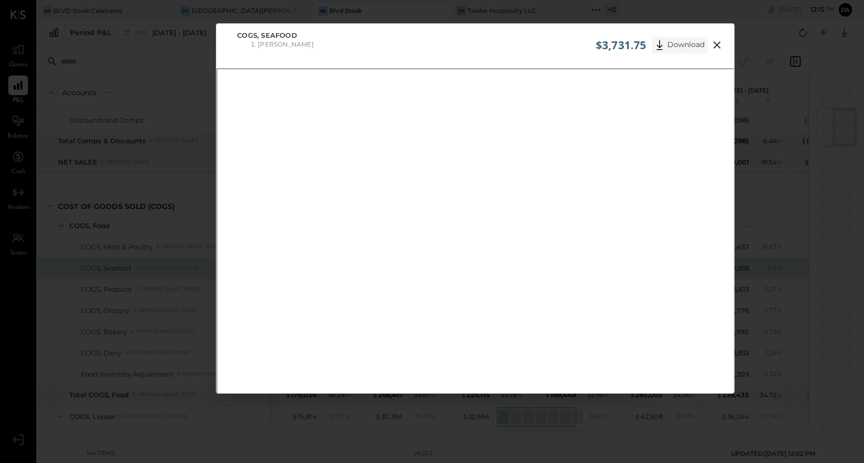
click at [680, 42] on button "Download" at bounding box center [680, 45] width 56 height 17
click at [516, 43] on div "COGS, Seafood Kai Gourmet" at bounding box center [474, 42] width 517 height 36
click at [717, 42] on icon at bounding box center [717, 45] width 12 height 12
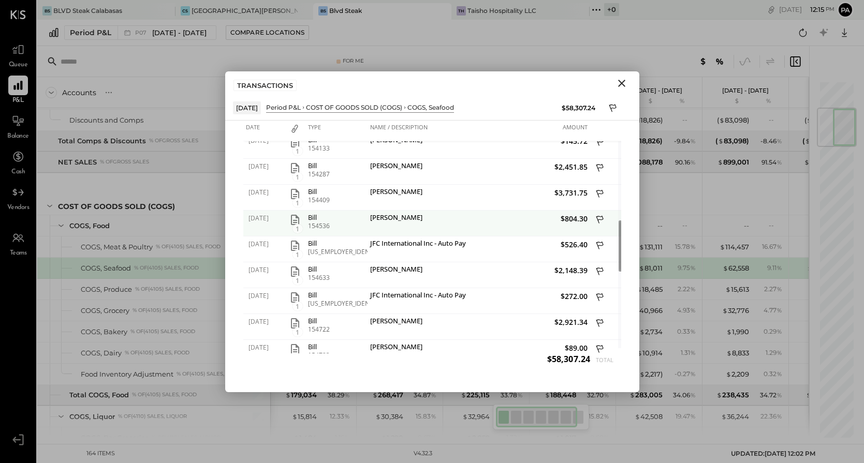
click at [293, 219] on icon "button" at bounding box center [295, 220] width 12 height 12
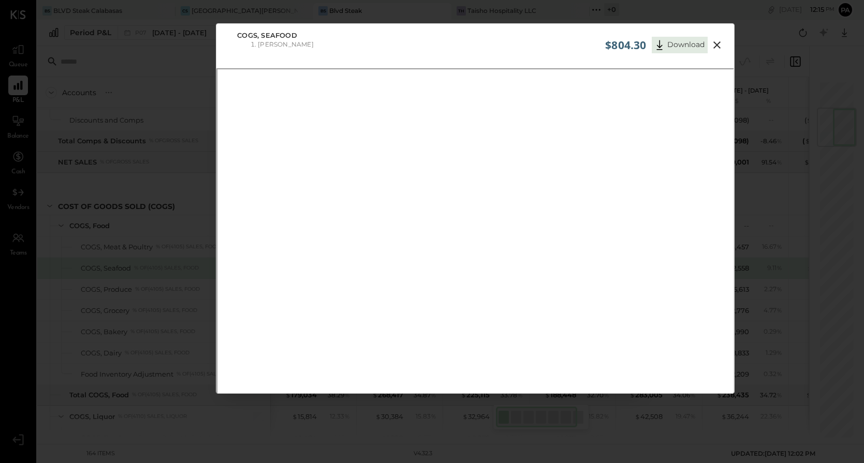
click at [681, 45] on button "Download" at bounding box center [680, 45] width 56 height 17
click at [717, 44] on icon at bounding box center [717, 45] width 12 height 12
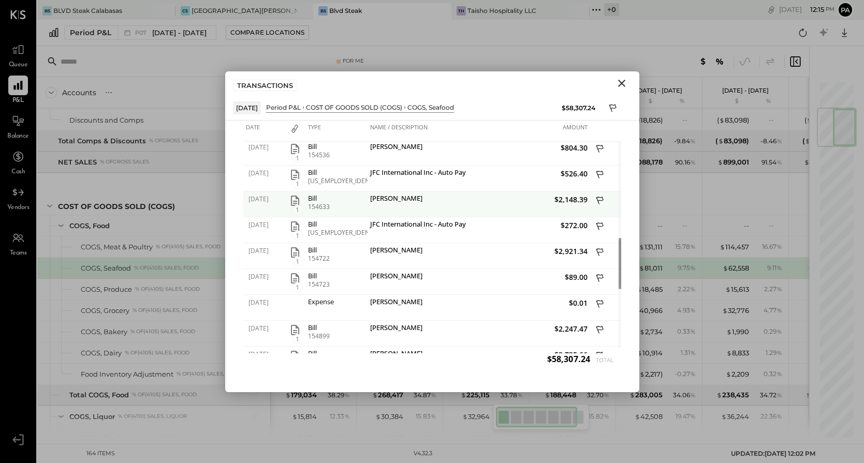
click at [294, 202] on icon "button" at bounding box center [295, 201] width 12 height 12
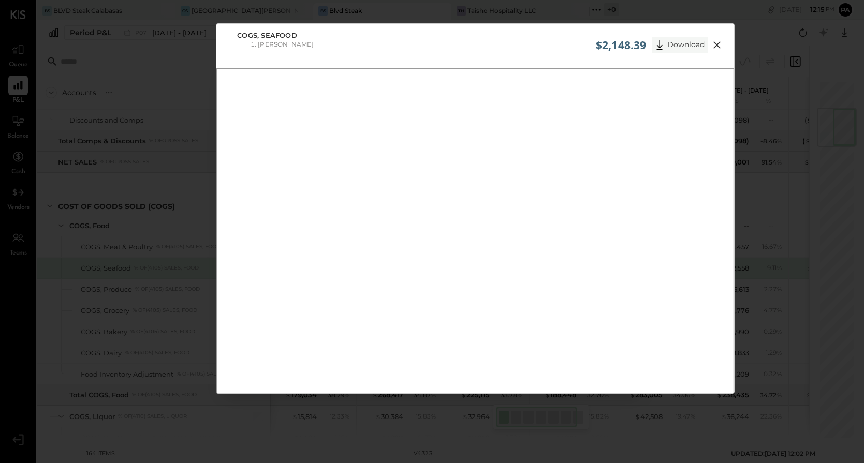
click at [681, 44] on button "Download" at bounding box center [680, 45] width 56 height 17
click at [495, 48] on div "COGS, Seafood Kai Gourmet" at bounding box center [474, 42] width 517 height 36
click at [714, 42] on icon at bounding box center [717, 45] width 12 height 12
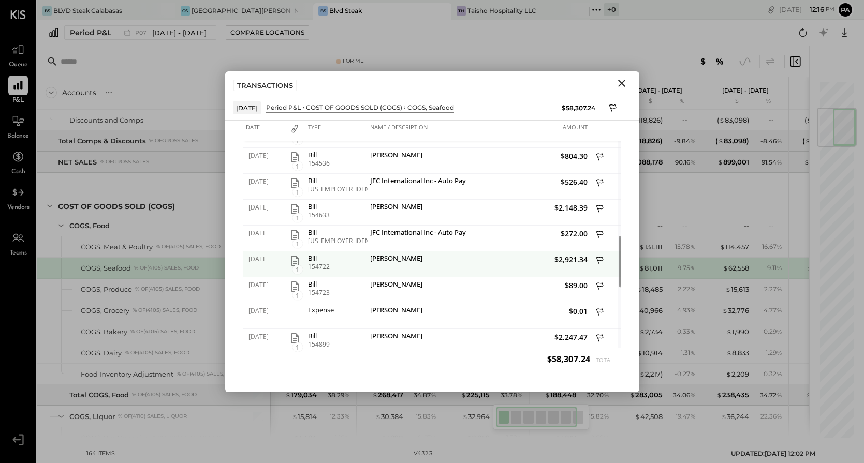
click at [294, 260] on icon "button" at bounding box center [295, 261] width 12 height 12
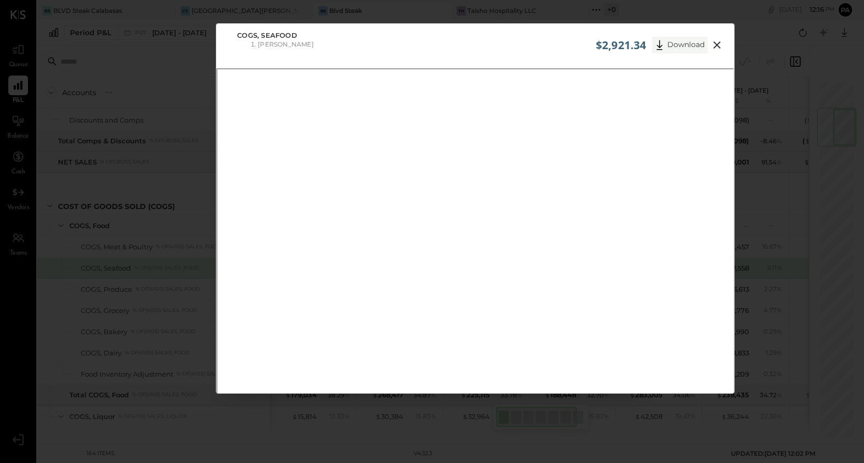
click at [676, 46] on button "Download" at bounding box center [680, 45] width 56 height 17
click at [522, 49] on div "COGS, Seafood Kai Gourmet" at bounding box center [474, 42] width 517 height 36
click at [715, 43] on icon at bounding box center [717, 45] width 12 height 12
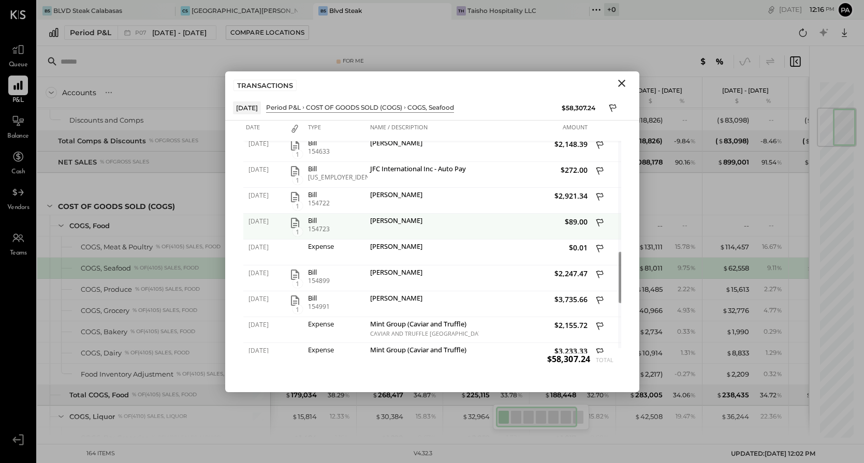
click at [294, 223] on icon "button" at bounding box center [295, 223] width 12 height 12
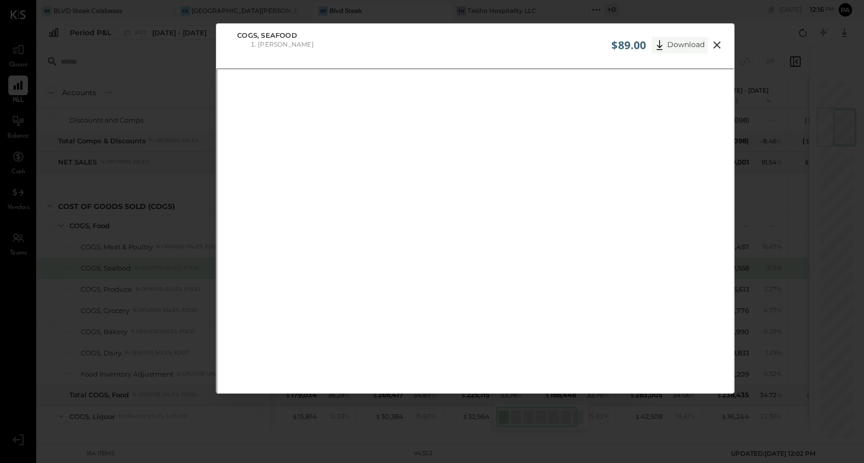
click at [680, 43] on button "Download" at bounding box center [680, 45] width 56 height 17
click at [507, 55] on div "COGS, Seafood Kai Gourmet" at bounding box center [474, 42] width 517 height 36
click at [715, 45] on icon at bounding box center [716, 44] width 7 height 7
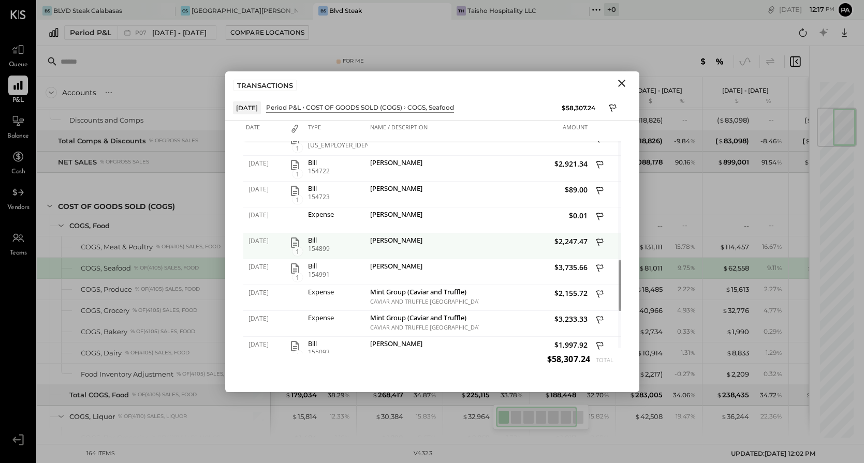
click at [294, 241] on icon "button" at bounding box center [295, 243] width 12 height 12
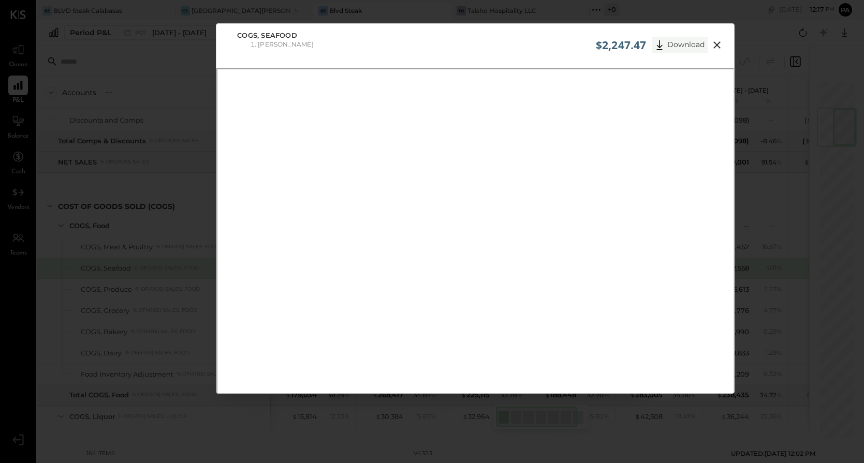
click at [674, 40] on button "Download" at bounding box center [680, 45] width 56 height 17
click at [717, 43] on icon at bounding box center [716, 44] width 7 height 7
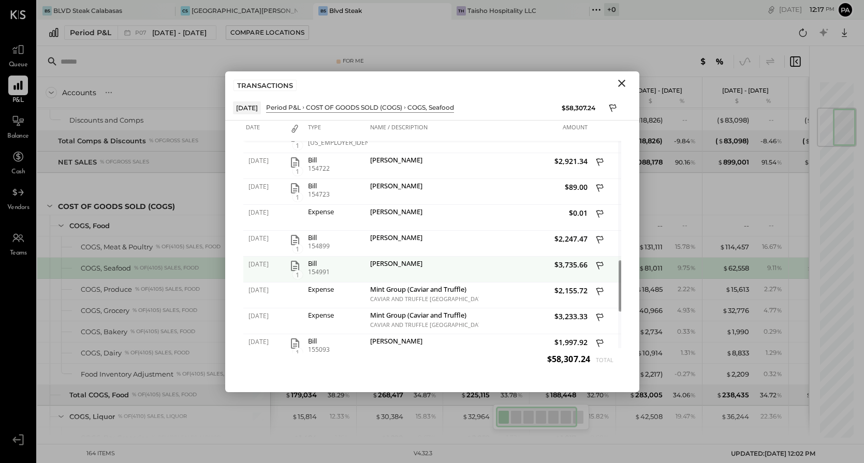
click at [294, 267] on icon "button" at bounding box center [295, 266] width 12 height 12
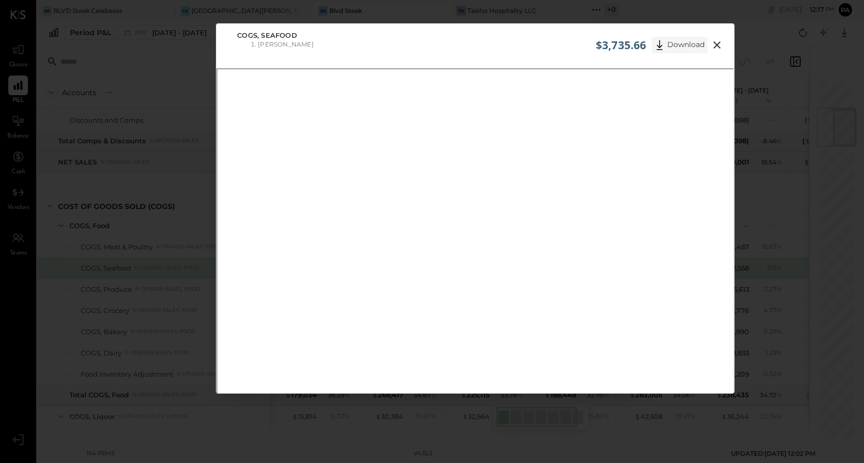
click at [680, 47] on button "Download" at bounding box center [680, 45] width 56 height 17
click at [513, 46] on div "COGS, Seafood Kai Gourmet" at bounding box center [474, 42] width 517 height 36
click at [715, 45] on icon at bounding box center [716, 44] width 7 height 7
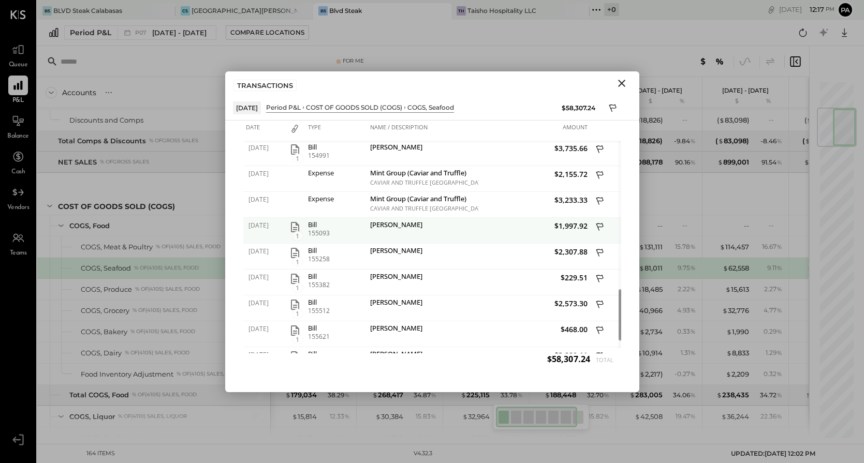
click at [294, 226] on icon "button" at bounding box center [295, 227] width 12 height 12
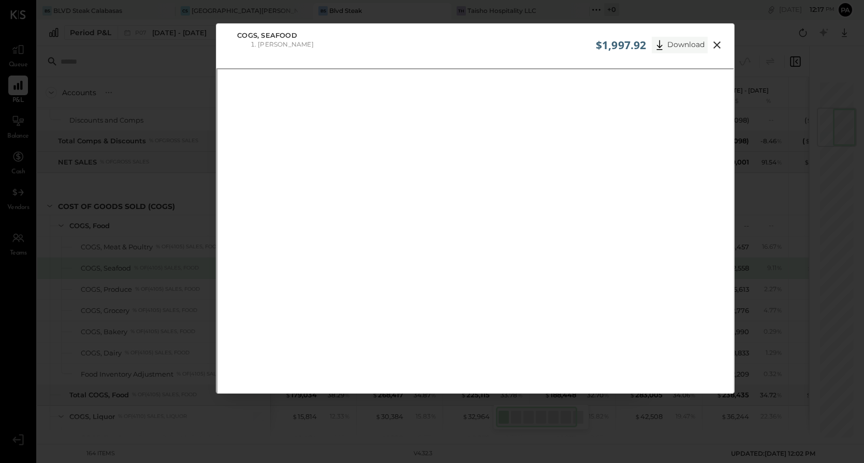
click at [676, 45] on button "Download" at bounding box center [680, 45] width 56 height 17
click at [481, 43] on div "COGS, Seafood Kai Gourmet" at bounding box center [474, 42] width 517 height 36
click at [715, 45] on icon at bounding box center [716, 44] width 7 height 7
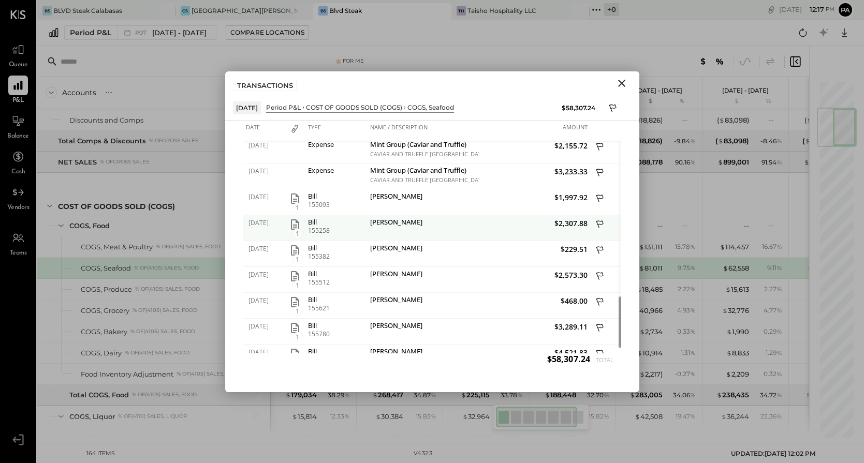
click at [296, 224] on icon "button" at bounding box center [295, 224] width 12 height 12
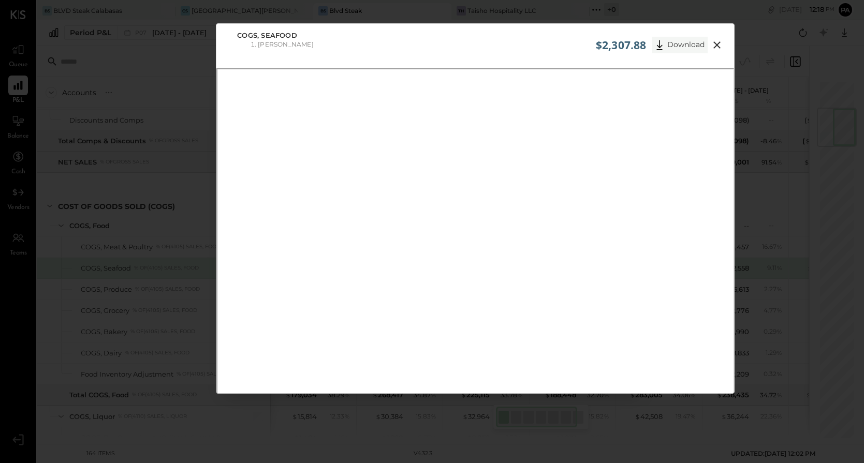
click at [681, 45] on button "Download" at bounding box center [680, 45] width 56 height 17
click at [519, 51] on div "COGS, Seafood Kai Gourmet" at bounding box center [474, 42] width 517 height 36
click at [716, 46] on icon at bounding box center [717, 45] width 12 height 12
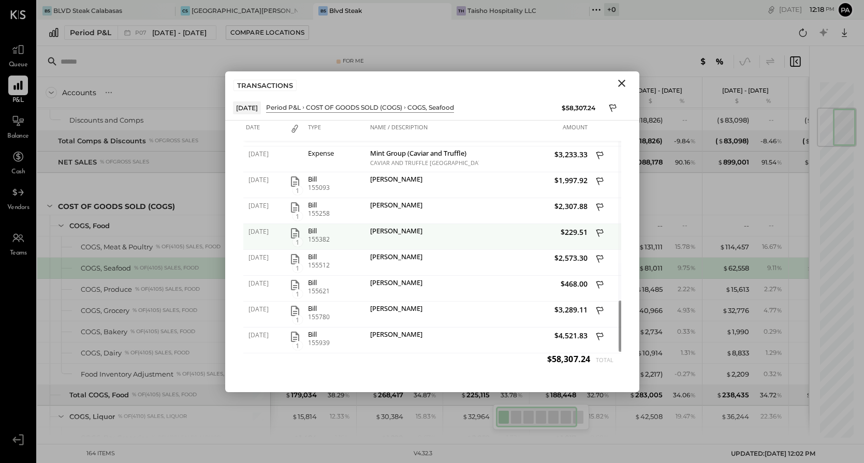
click at [295, 235] on icon "button" at bounding box center [295, 233] width 8 height 10
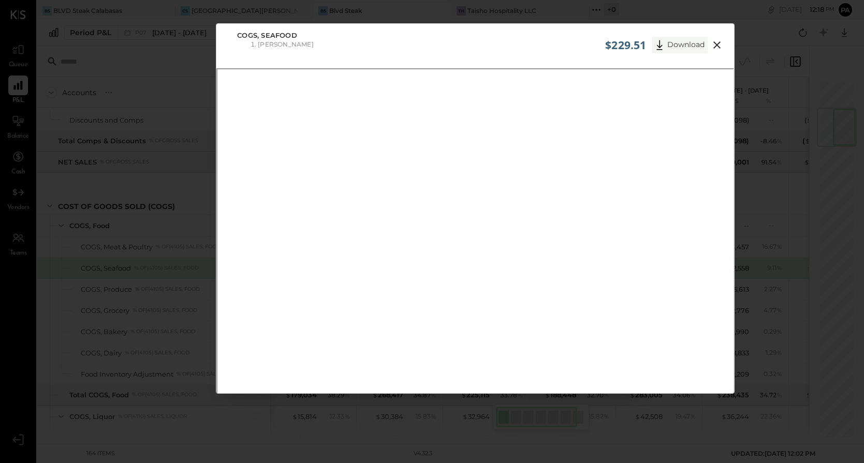
click at [668, 46] on button "Download" at bounding box center [680, 45] width 56 height 17
click at [716, 44] on icon at bounding box center [716, 44] width 7 height 7
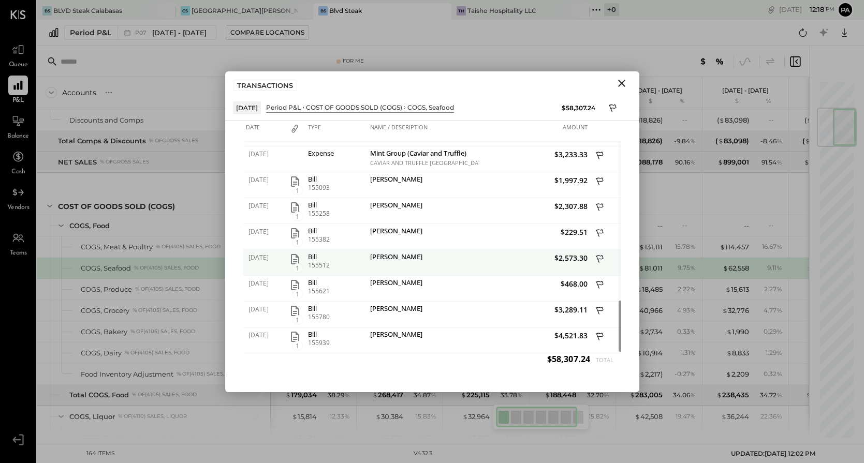
click at [293, 261] on icon "button" at bounding box center [295, 259] width 8 height 10
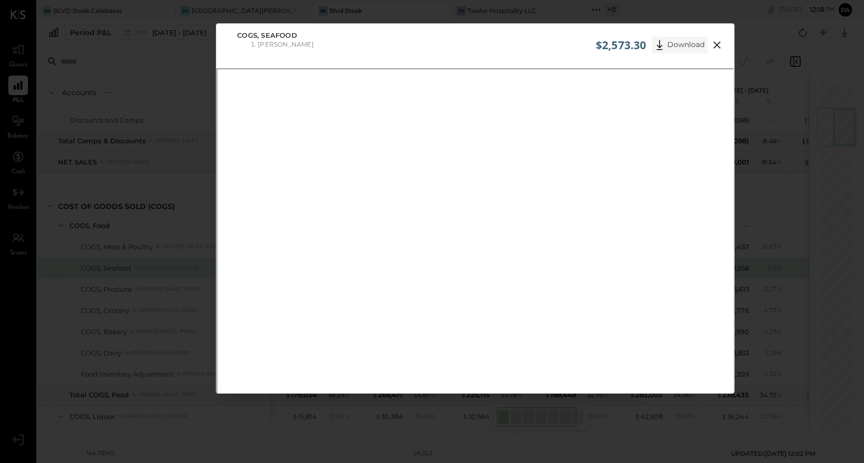
click at [676, 46] on button "Download" at bounding box center [680, 45] width 56 height 17
click at [521, 41] on div "COGS, Seafood Kai Gourmet" at bounding box center [474, 42] width 517 height 36
click at [717, 46] on icon at bounding box center [716, 44] width 7 height 7
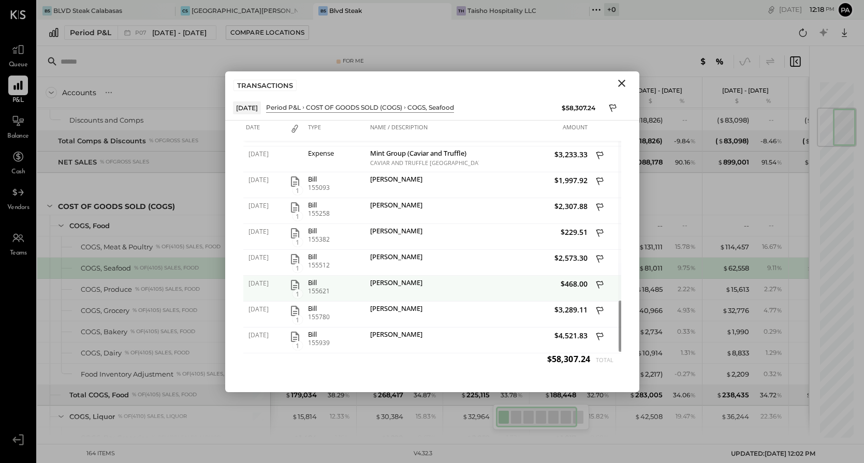
click at [293, 284] on icon "button" at bounding box center [295, 285] width 12 height 12
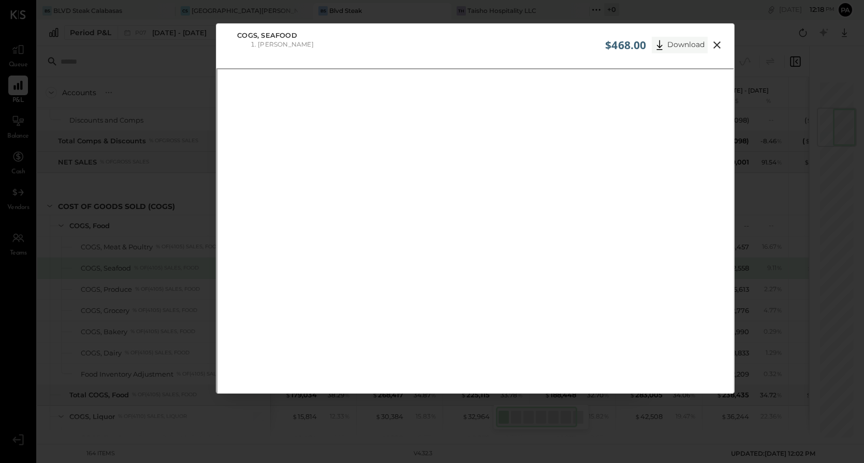
click at [683, 45] on button "Download" at bounding box center [680, 45] width 56 height 17
click at [717, 41] on icon at bounding box center [717, 45] width 12 height 12
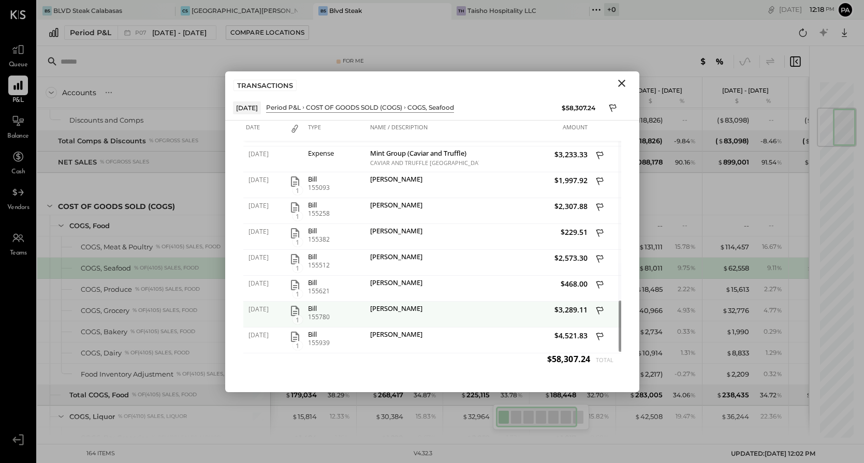
click at [294, 310] on icon "button" at bounding box center [295, 311] width 12 height 12
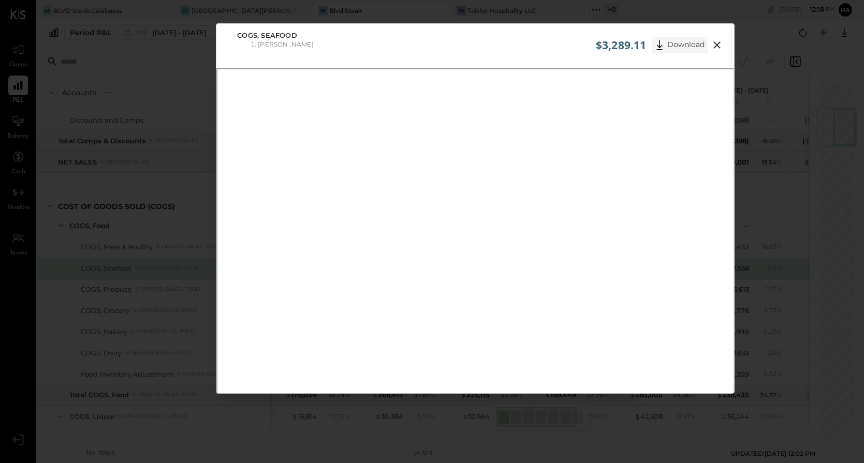
click at [681, 46] on button "Download" at bounding box center [680, 45] width 56 height 17
click at [716, 42] on icon at bounding box center [717, 45] width 12 height 12
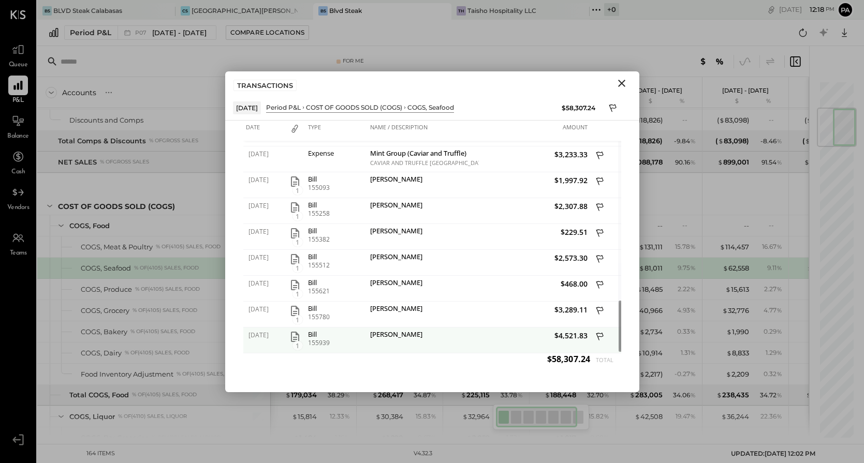
click at [294, 338] on icon "button" at bounding box center [295, 337] width 12 height 12
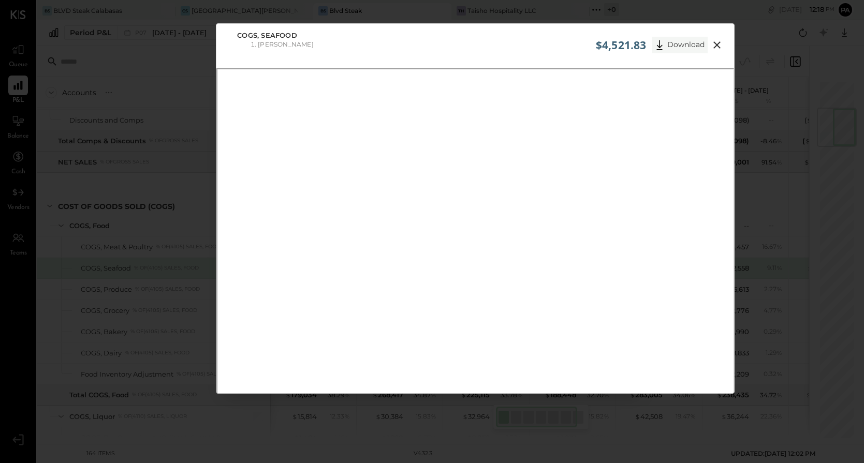
click at [682, 44] on button "Download" at bounding box center [680, 45] width 56 height 17
click at [717, 45] on icon at bounding box center [717, 45] width 12 height 12
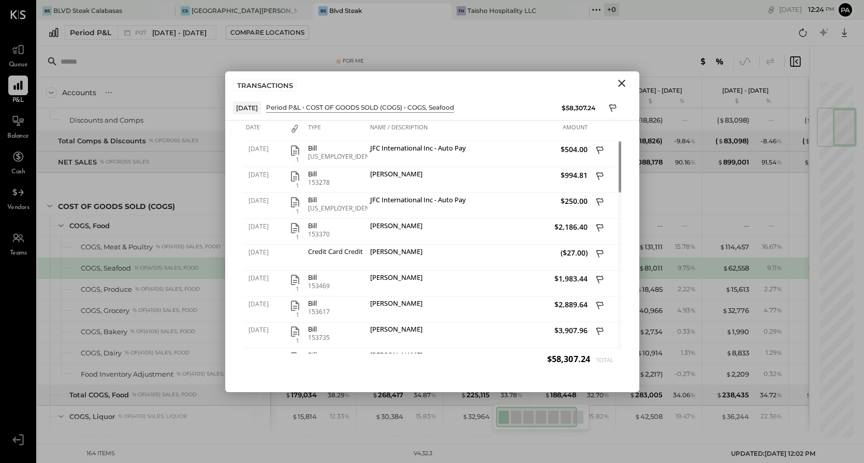
click at [621, 80] on icon "Close" at bounding box center [621, 83] width 12 height 12
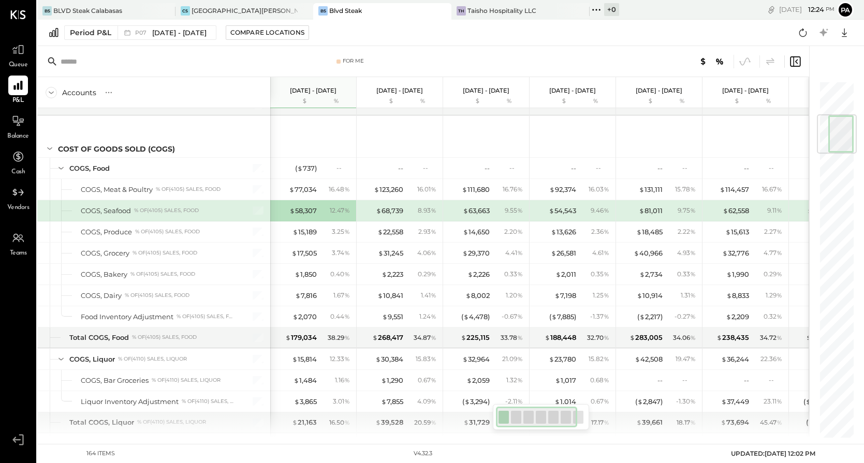
scroll to position [302, 0]
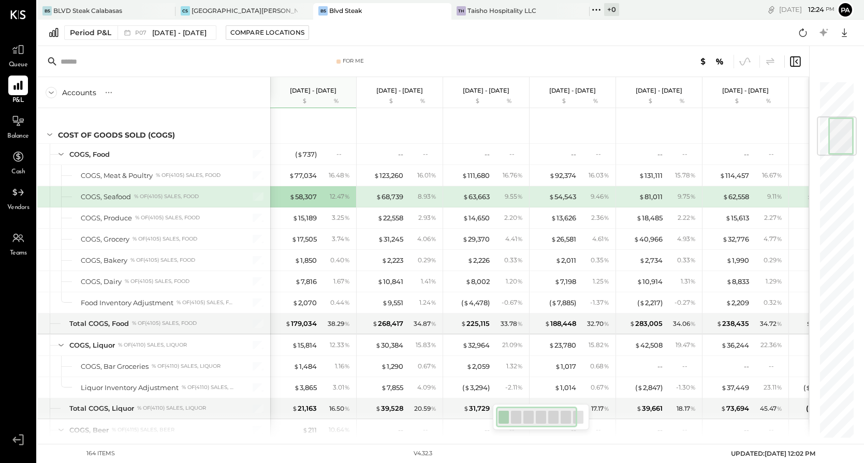
click at [49, 194] on div at bounding box center [46, 196] width 11 height 21
click at [482, 196] on div "$ 63,663" at bounding box center [476, 197] width 27 height 10
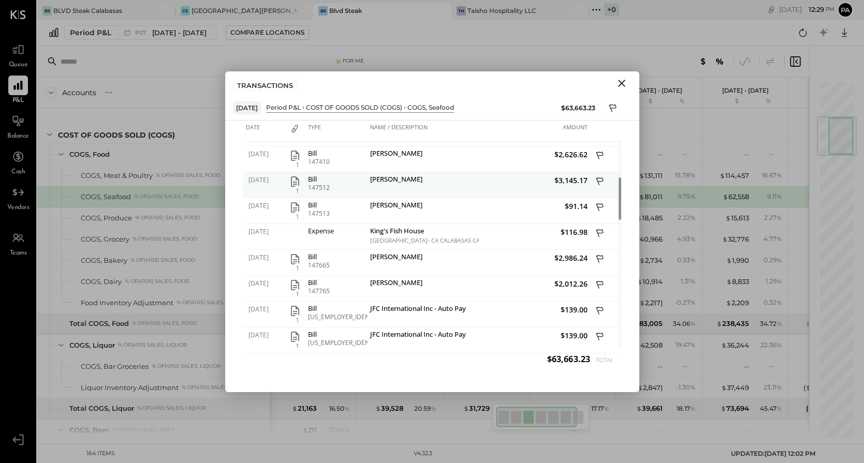
click at [291, 184] on icon "button" at bounding box center [295, 181] width 8 height 10
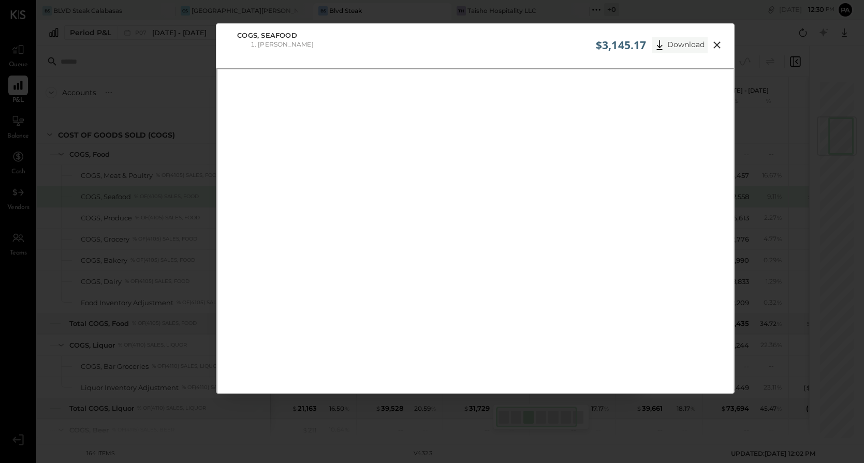
click at [683, 43] on button "Download" at bounding box center [680, 45] width 56 height 17
click at [716, 43] on icon at bounding box center [716, 44] width 7 height 7
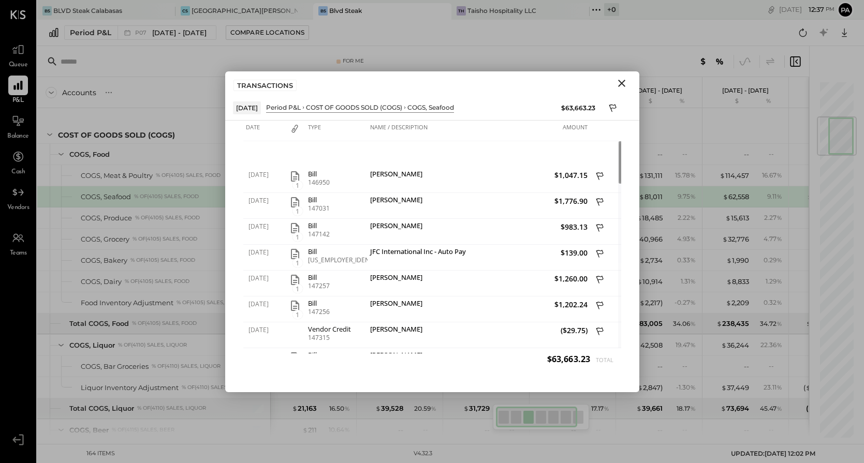
click at [624, 83] on icon "Close" at bounding box center [621, 83] width 12 height 12
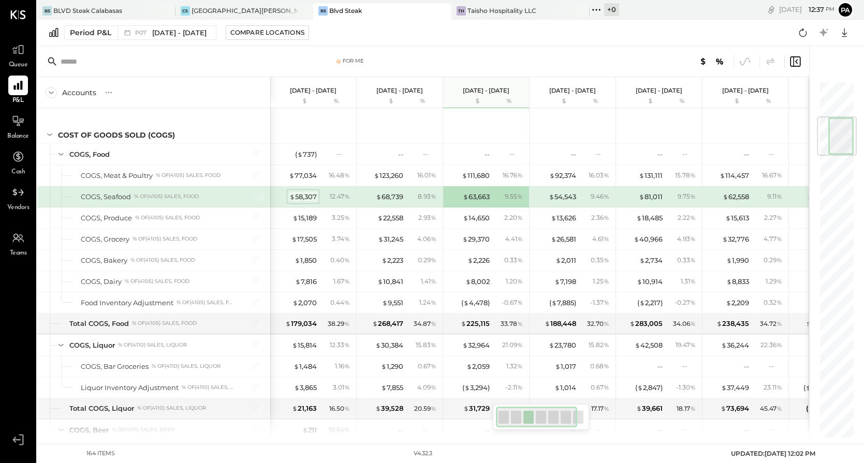
click at [312, 196] on div "$ 58,307" at bounding box center [302, 197] width 27 height 10
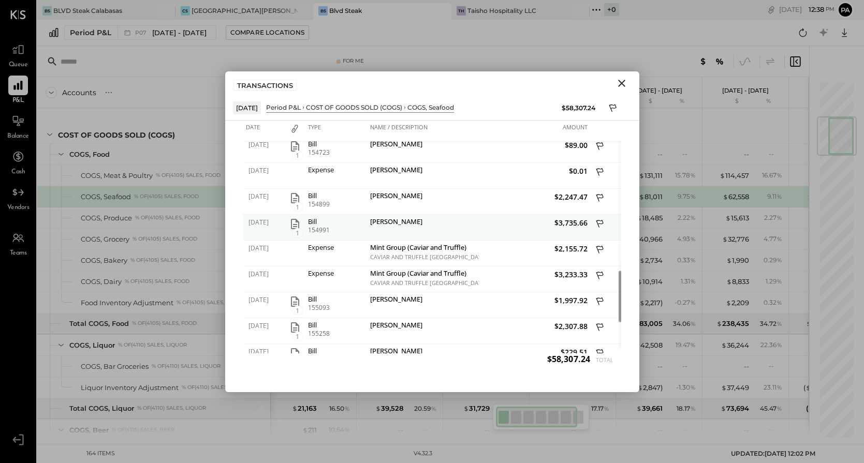
click at [293, 225] on icon "button" at bounding box center [295, 224] width 8 height 10
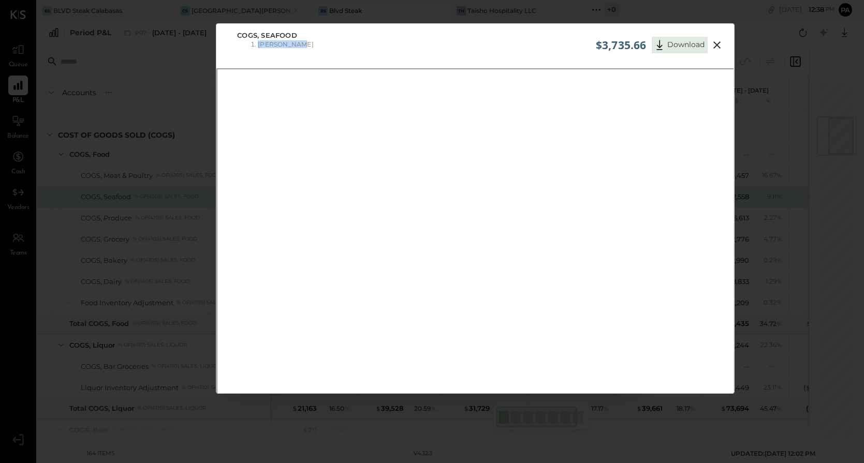
drag, startPoint x: 528, startPoint y: 45, endPoint x: 412, endPoint y: 27, distance: 116.7
click at [412, 27] on div "COGS, Seafood Kai Gourmet" at bounding box center [474, 42] width 517 height 36
click at [680, 43] on button "Download" at bounding box center [680, 45] width 56 height 17
click at [716, 44] on icon at bounding box center [716, 44] width 7 height 7
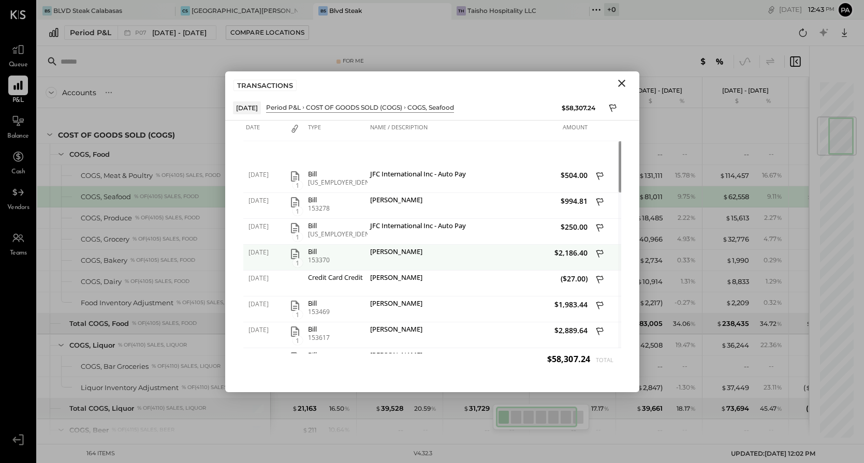
click at [297, 255] on icon "button" at bounding box center [295, 254] width 12 height 12
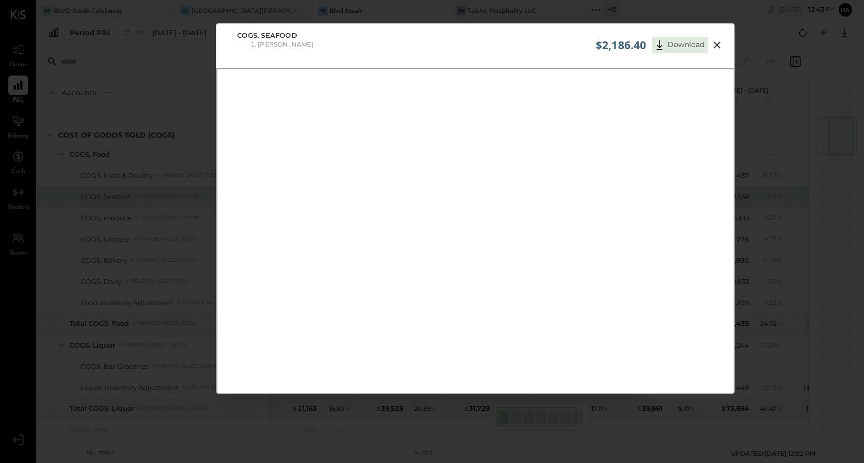
click at [714, 45] on icon at bounding box center [716, 44] width 7 height 7
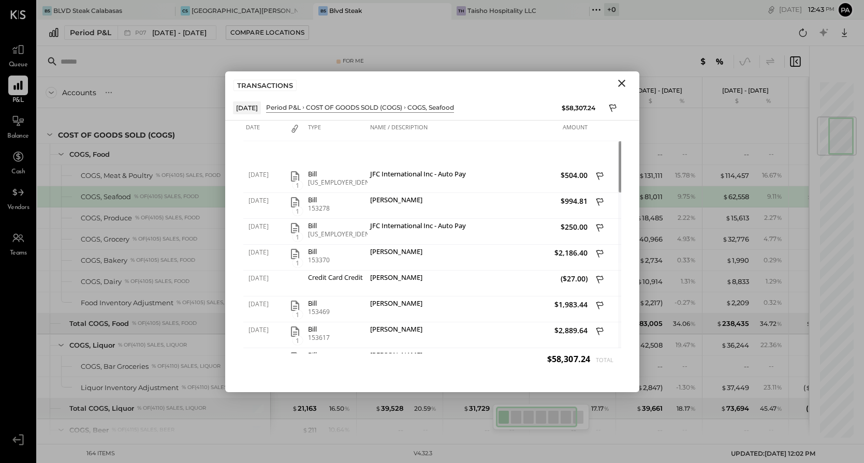
click at [621, 82] on icon "Close" at bounding box center [621, 83] width 7 height 7
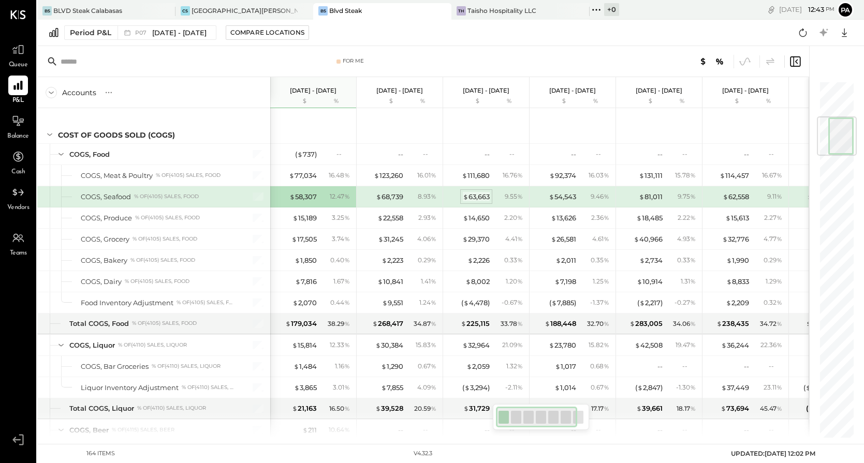
click at [480, 195] on div "$ 63,663" at bounding box center [476, 197] width 27 height 10
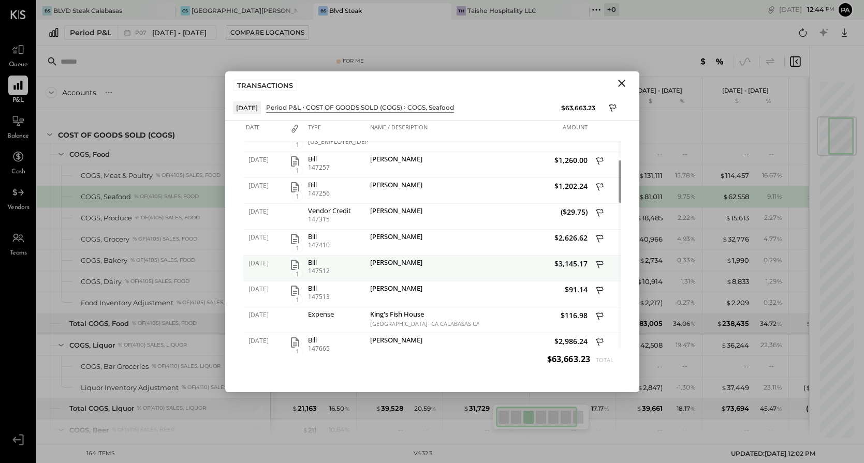
click at [293, 265] on icon "button" at bounding box center [295, 265] width 8 height 10
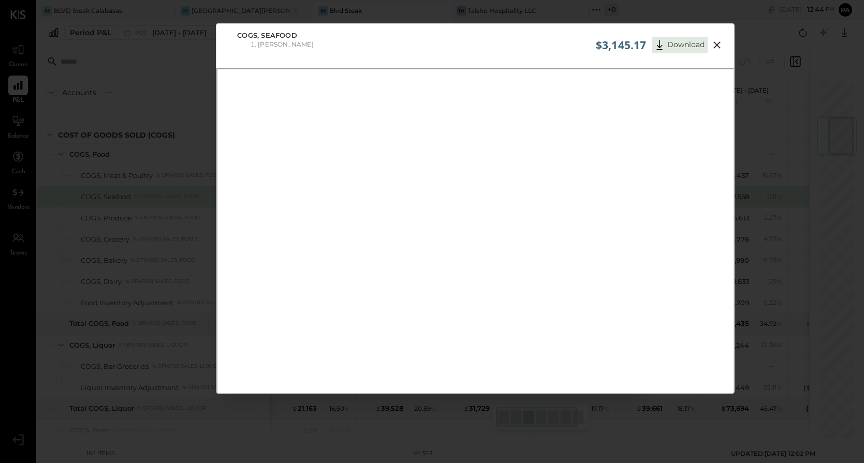
scroll to position [3, 0]
click at [714, 40] on icon at bounding box center [716, 42] width 7 height 7
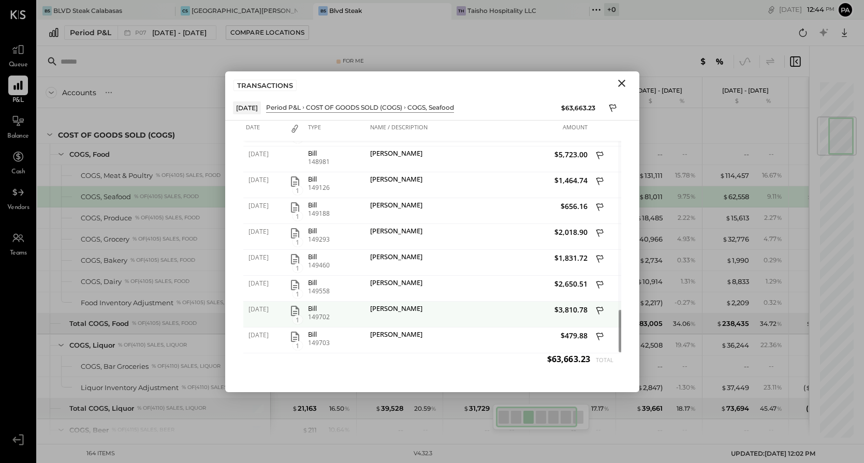
click at [294, 312] on icon "button" at bounding box center [295, 311] width 12 height 12
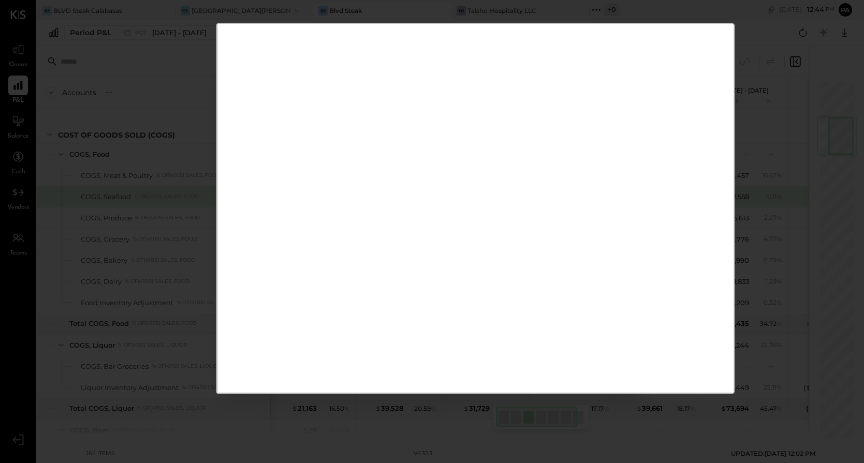
scroll to position [0, 0]
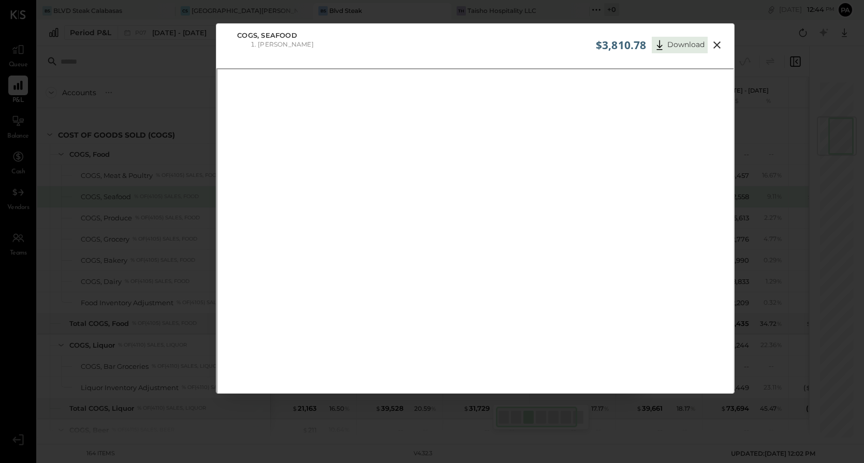
click at [716, 42] on icon at bounding box center [717, 45] width 12 height 12
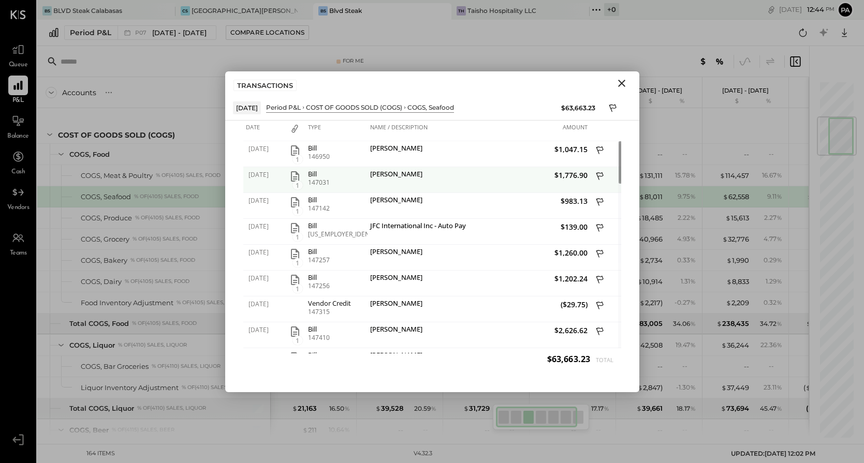
click at [293, 176] on icon "button" at bounding box center [295, 176] width 8 height 10
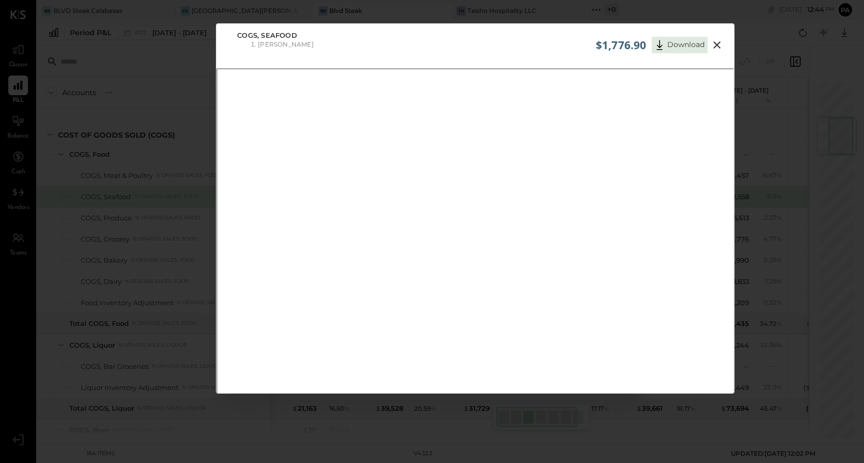
click at [716, 45] on icon at bounding box center [716, 44] width 7 height 7
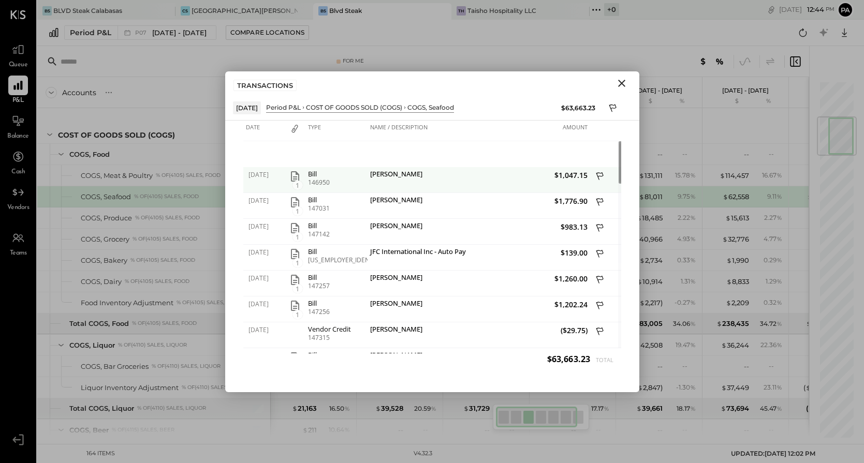
click at [297, 175] on icon "button" at bounding box center [295, 176] width 12 height 12
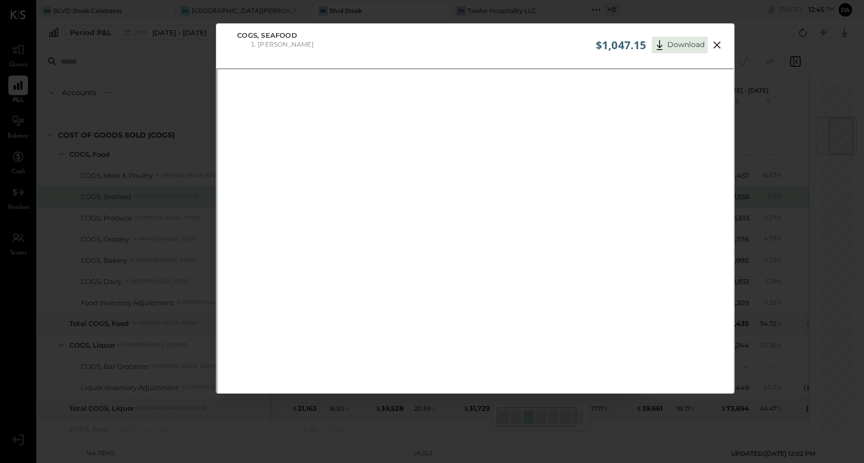
click at [713, 45] on icon at bounding box center [717, 45] width 12 height 12
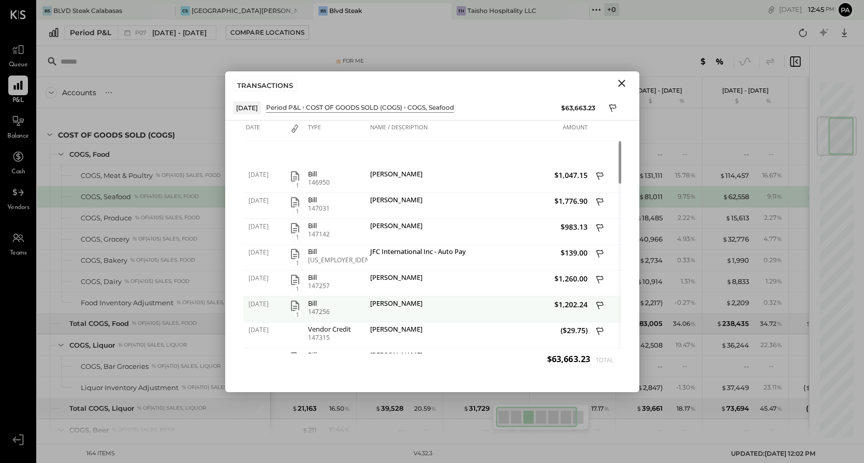
click at [291, 307] on icon "button" at bounding box center [295, 306] width 8 height 10
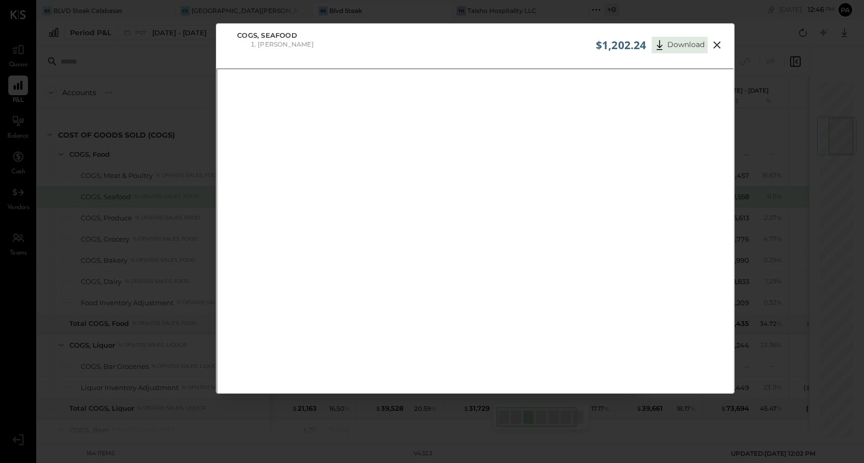
click at [715, 45] on icon at bounding box center [716, 44] width 7 height 7
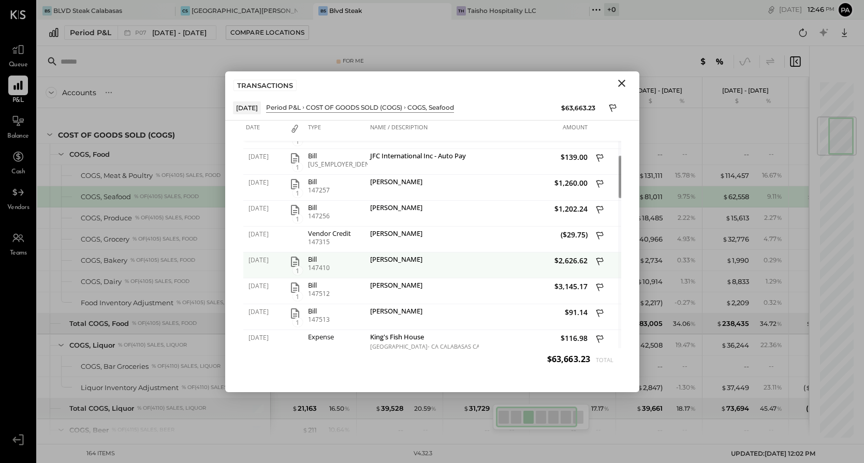
click at [292, 261] on icon "button" at bounding box center [295, 262] width 8 height 10
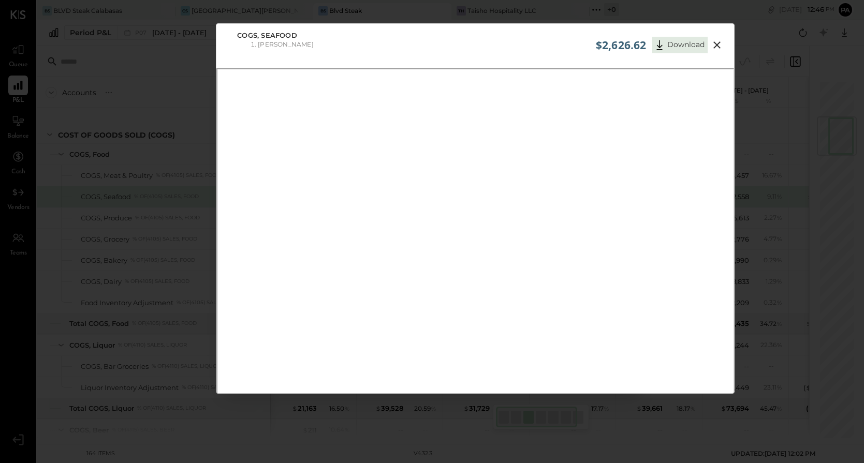
click at [720, 42] on icon at bounding box center [717, 45] width 12 height 12
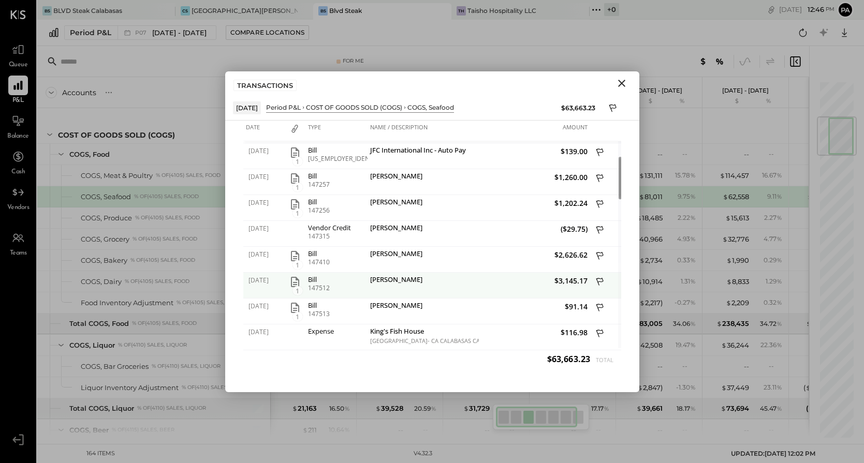
click at [292, 279] on icon "button" at bounding box center [295, 282] width 12 height 12
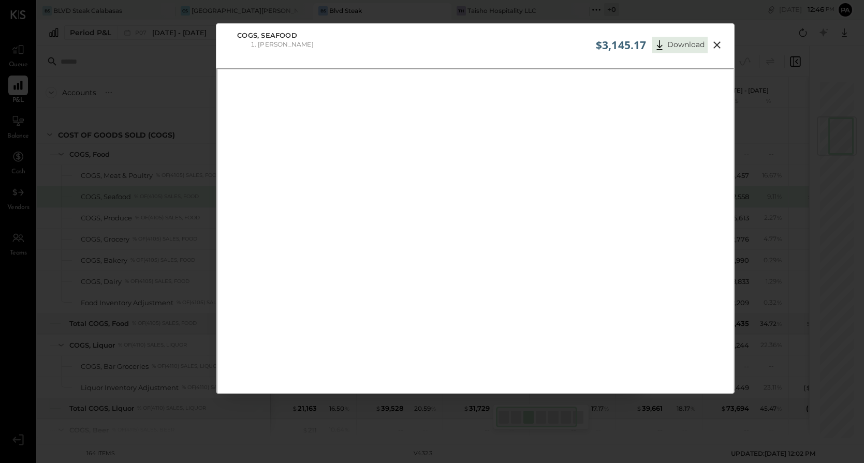
click at [717, 45] on icon at bounding box center [717, 45] width 12 height 12
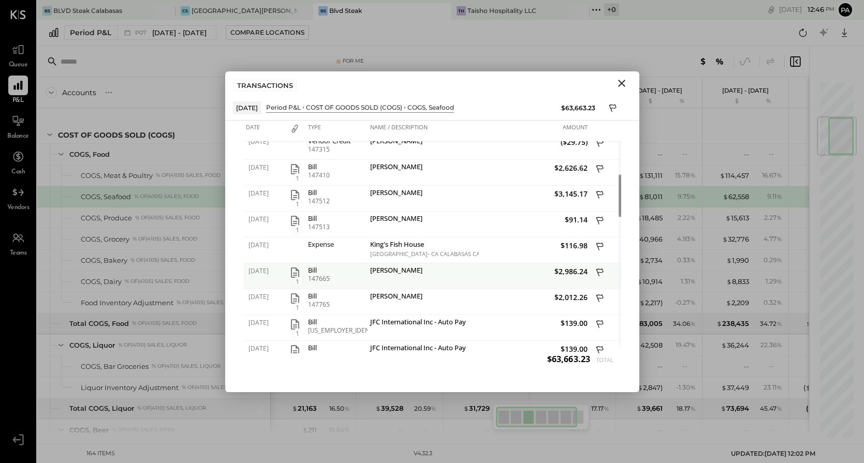
click at [294, 272] on icon "button" at bounding box center [295, 273] width 8 height 10
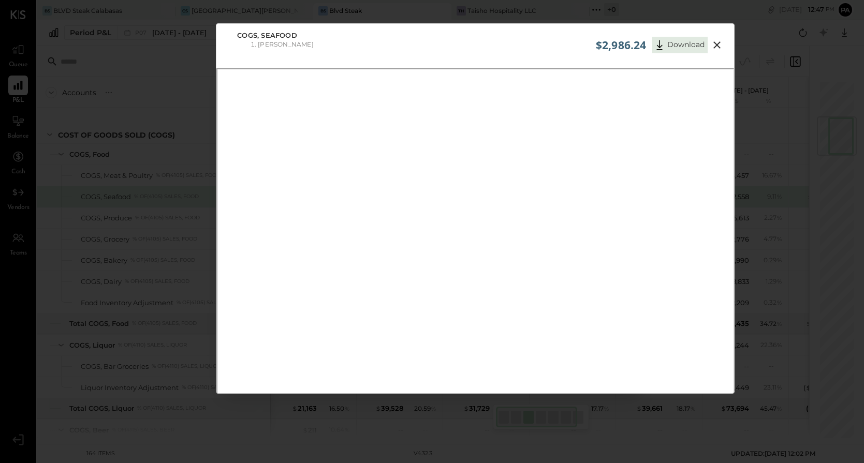
click at [715, 47] on icon at bounding box center [717, 45] width 12 height 12
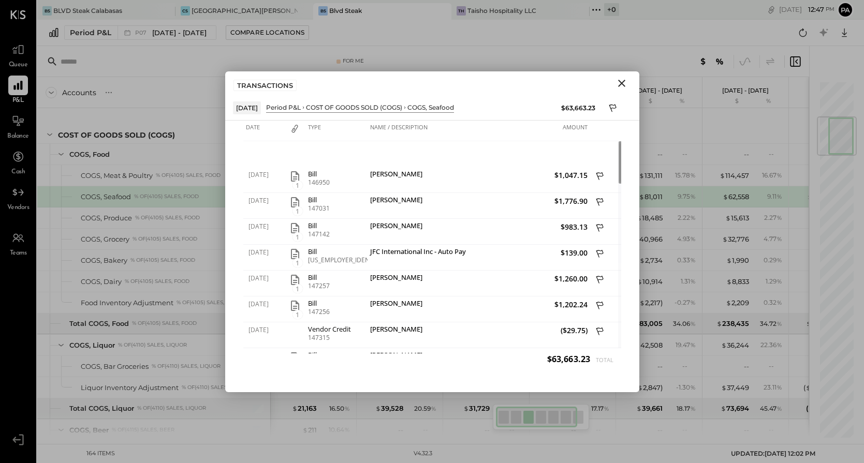
click at [623, 81] on icon "Close" at bounding box center [621, 83] width 7 height 7
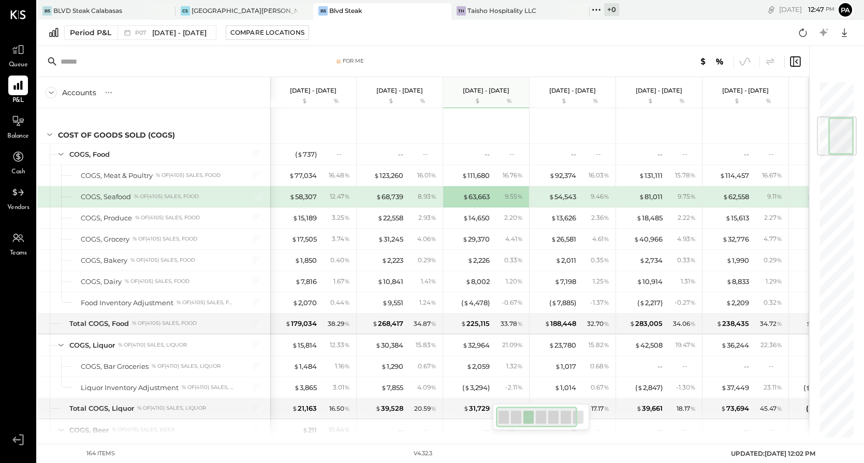
click at [336, 197] on div "12.47 %" at bounding box center [340, 196] width 20 height 9
click at [301, 197] on div "$ 58,307" at bounding box center [302, 197] width 27 height 10
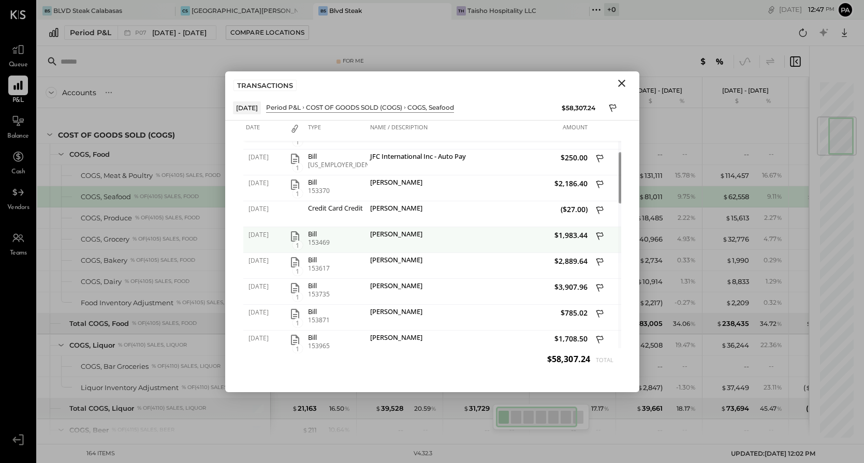
click at [290, 235] on icon "button" at bounding box center [295, 236] width 12 height 12
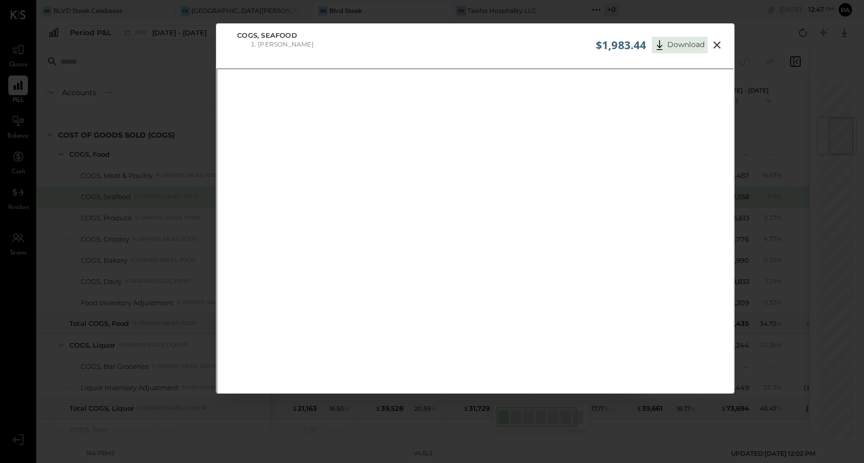
click at [717, 46] on icon at bounding box center [717, 45] width 12 height 12
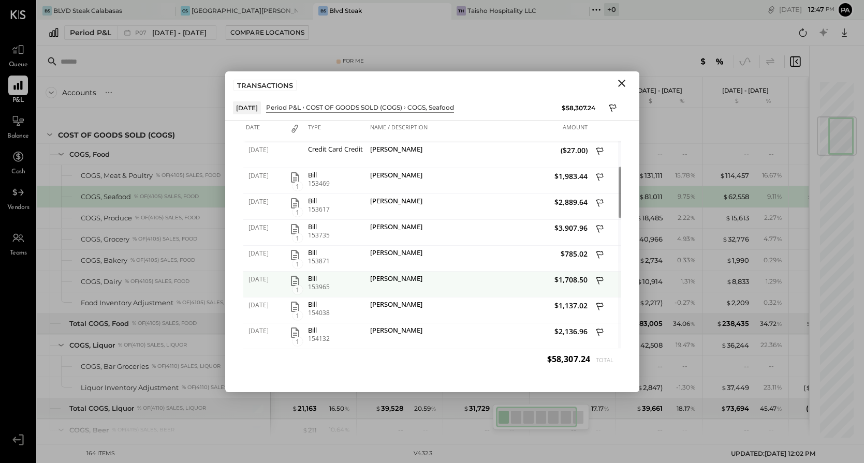
click at [292, 282] on icon "button" at bounding box center [295, 281] width 8 height 10
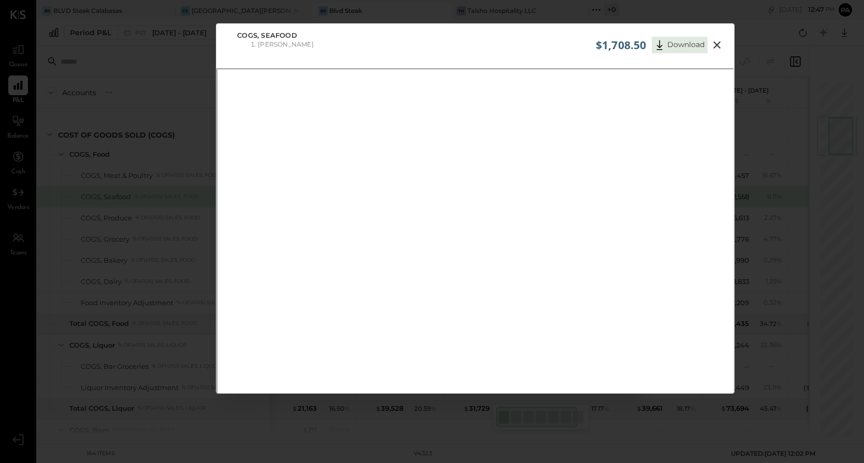
click at [716, 46] on icon at bounding box center [716, 44] width 7 height 7
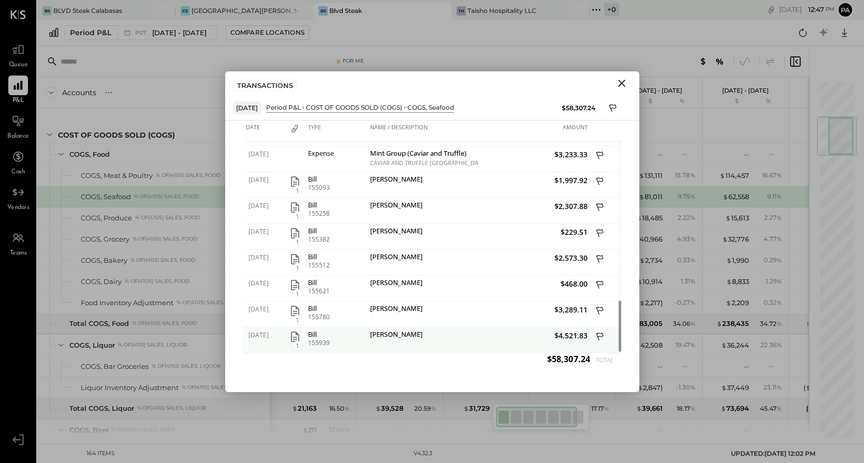
click at [292, 337] on icon "button" at bounding box center [295, 337] width 8 height 10
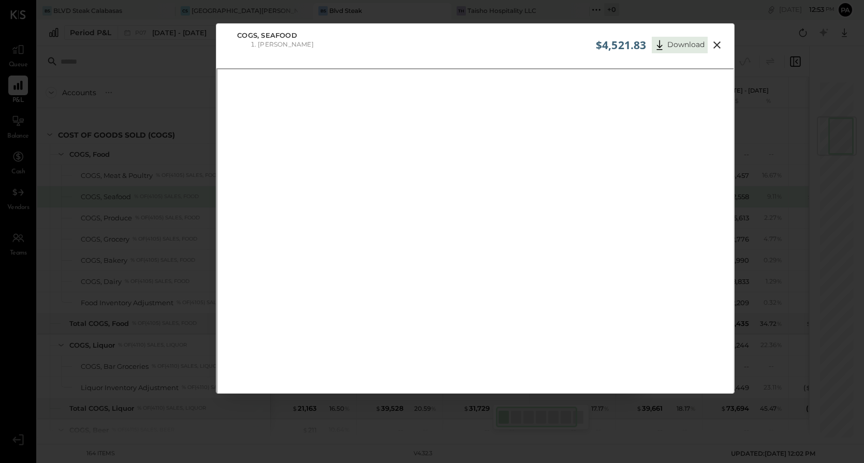
click at [716, 45] on icon at bounding box center [716, 44] width 7 height 7
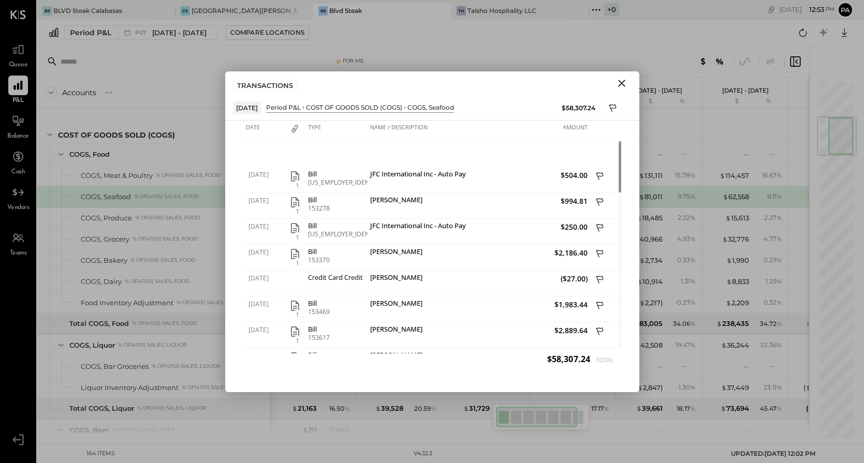
click at [625, 84] on icon "Close" at bounding box center [621, 83] width 12 height 12
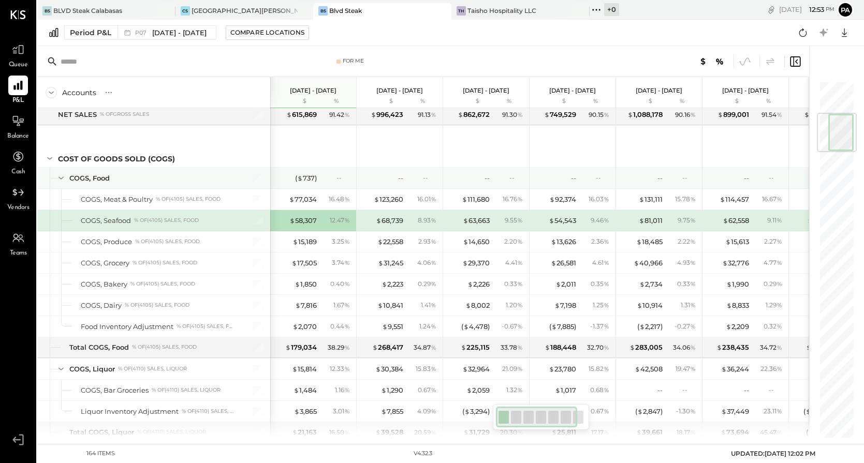
scroll to position [279, 0]
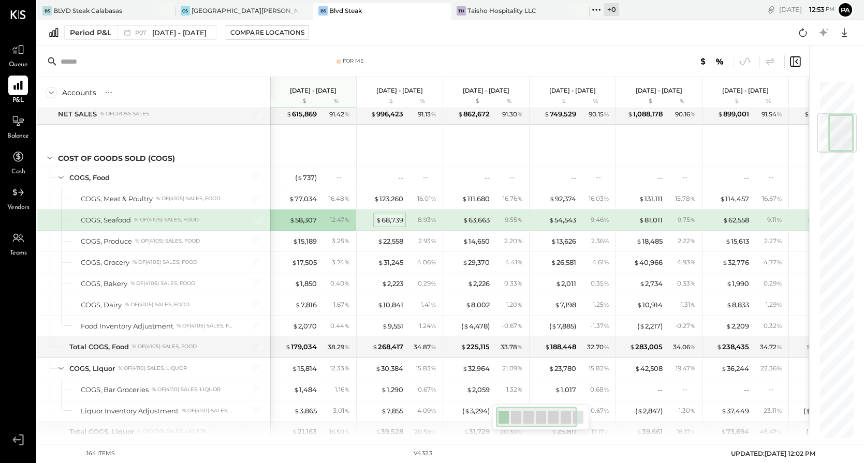
click at [388, 221] on div "$ 68,739" at bounding box center [389, 220] width 27 height 10
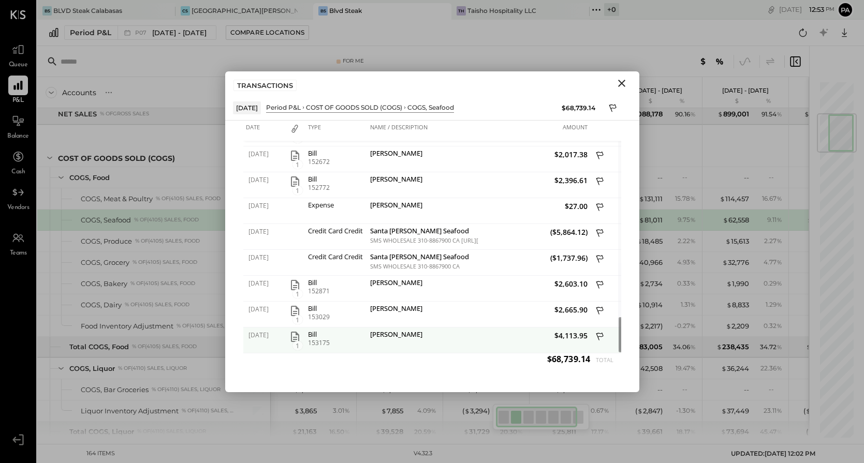
click at [294, 338] on icon "button" at bounding box center [295, 337] width 12 height 12
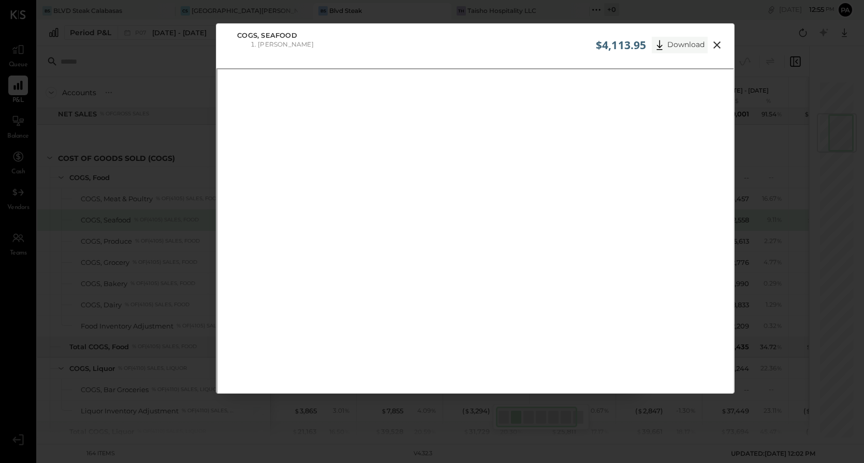
click at [680, 43] on button "Download" at bounding box center [680, 45] width 56 height 17
